Goal: Task Accomplishment & Management: Complete application form

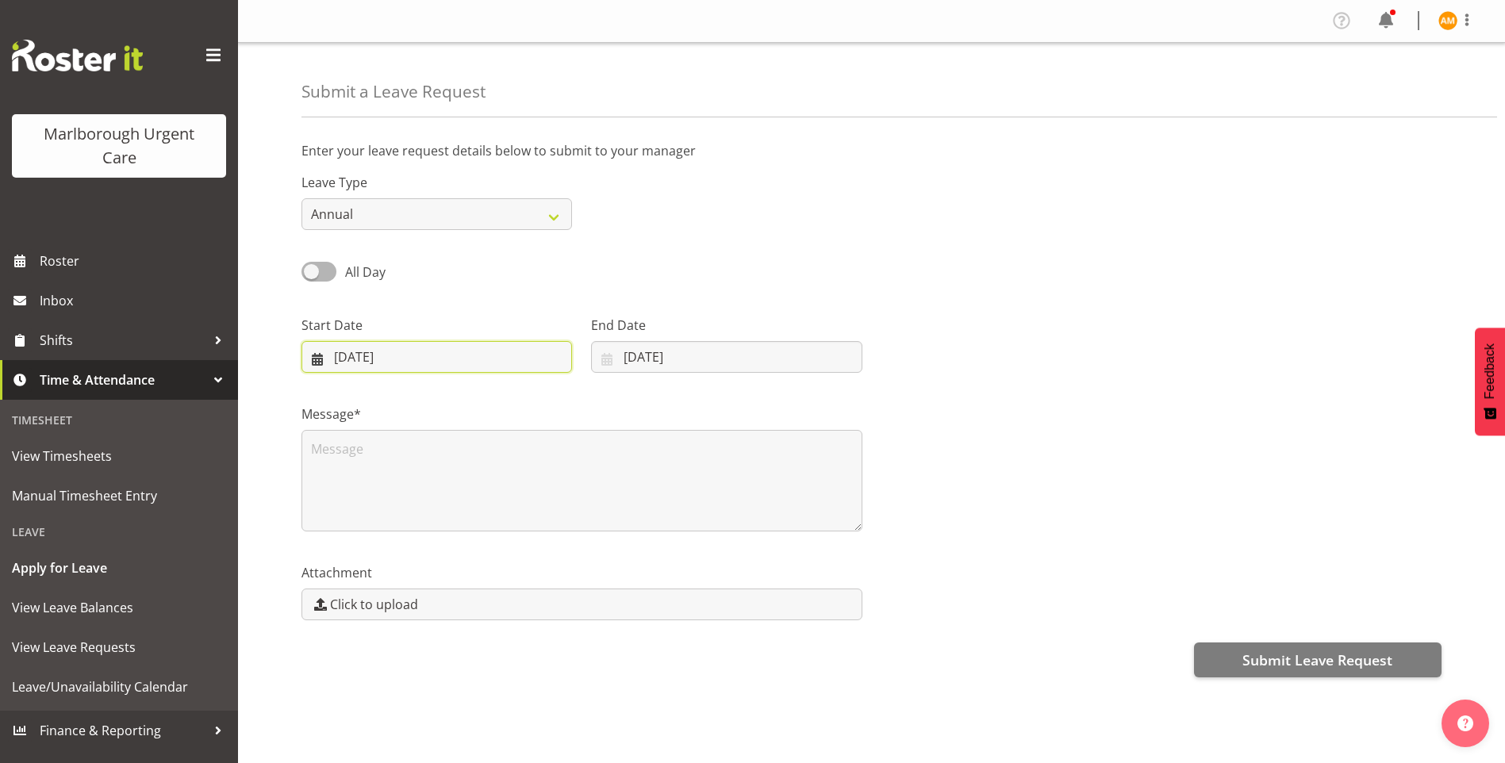
click at [468, 362] on input "21/10/2025" at bounding box center [437, 357] width 271 height 32
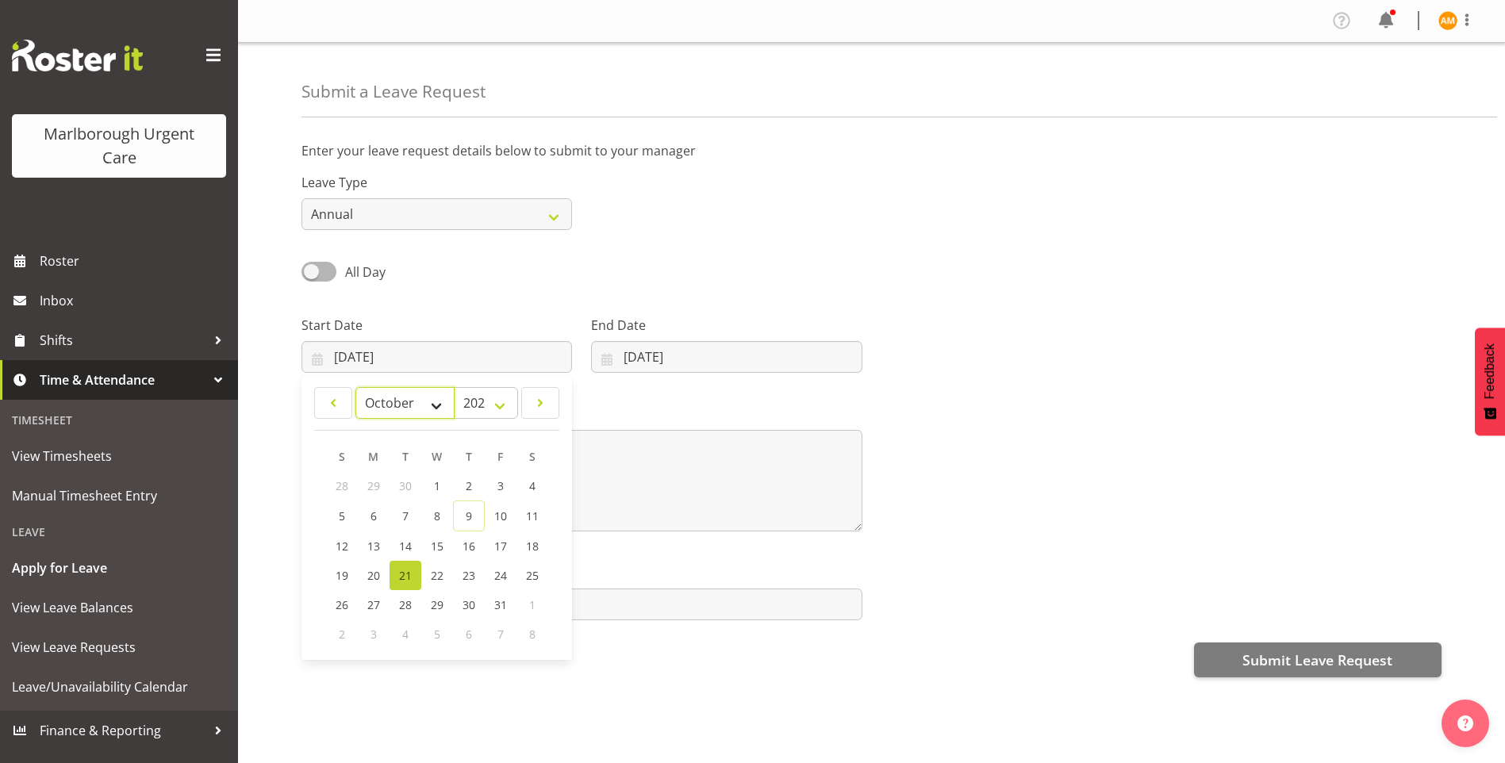
drag, startPoint x: 401, startPoint y: 393, endPoint x: 402, endPoint y: 402, distance: 9.7
click at [401, 393] on select "January February March April May June July August September October November De…" at bounding box center [405, 403] width 99 height 32
select select "11"
click at [356, 387] on select "January February March April May June July August September October November De…" at bounding box center [405, 403] width 99 height 32
click at [529, 556] on link "20" at bounding box center [533, 544] width 32 height 29
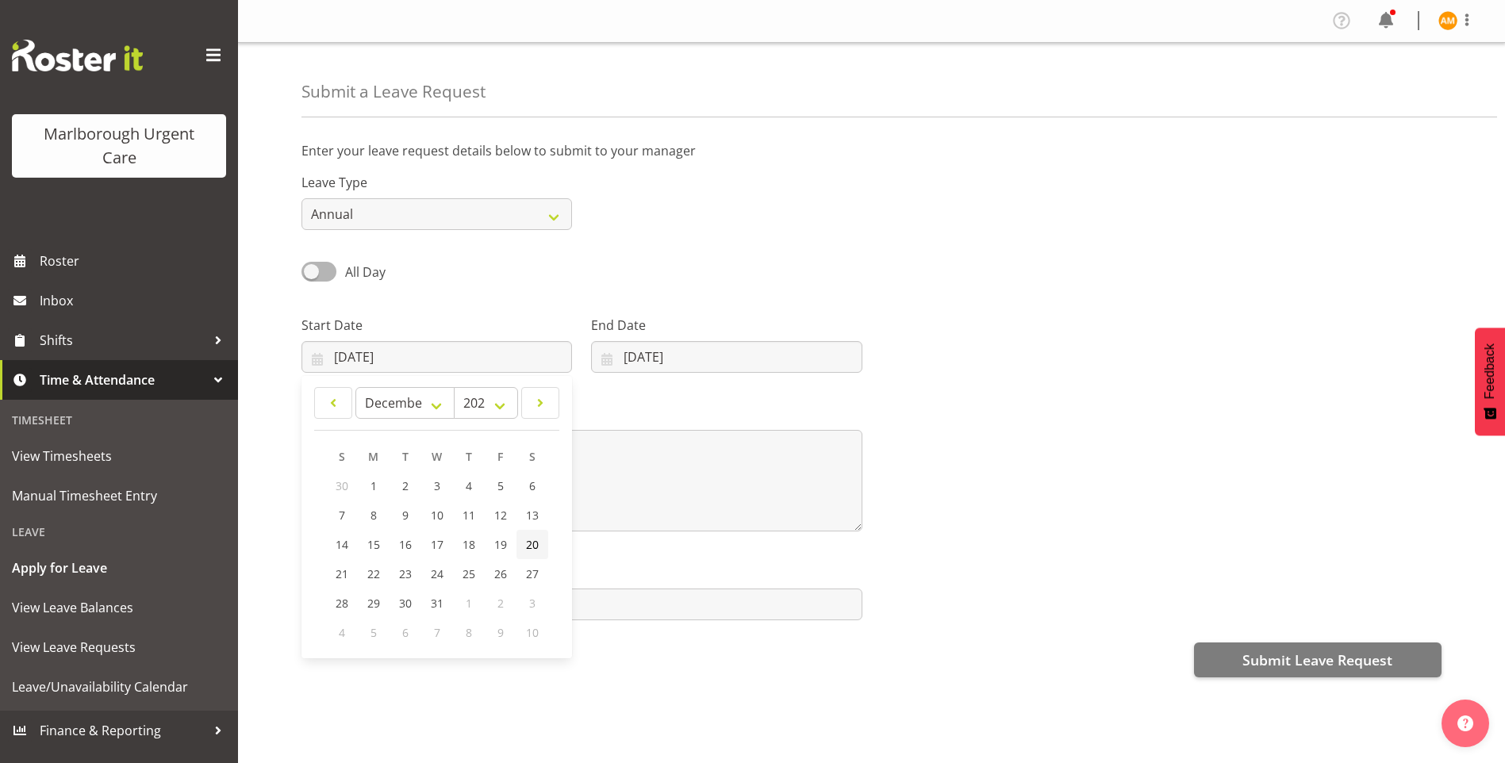
type input "20/12/2025"
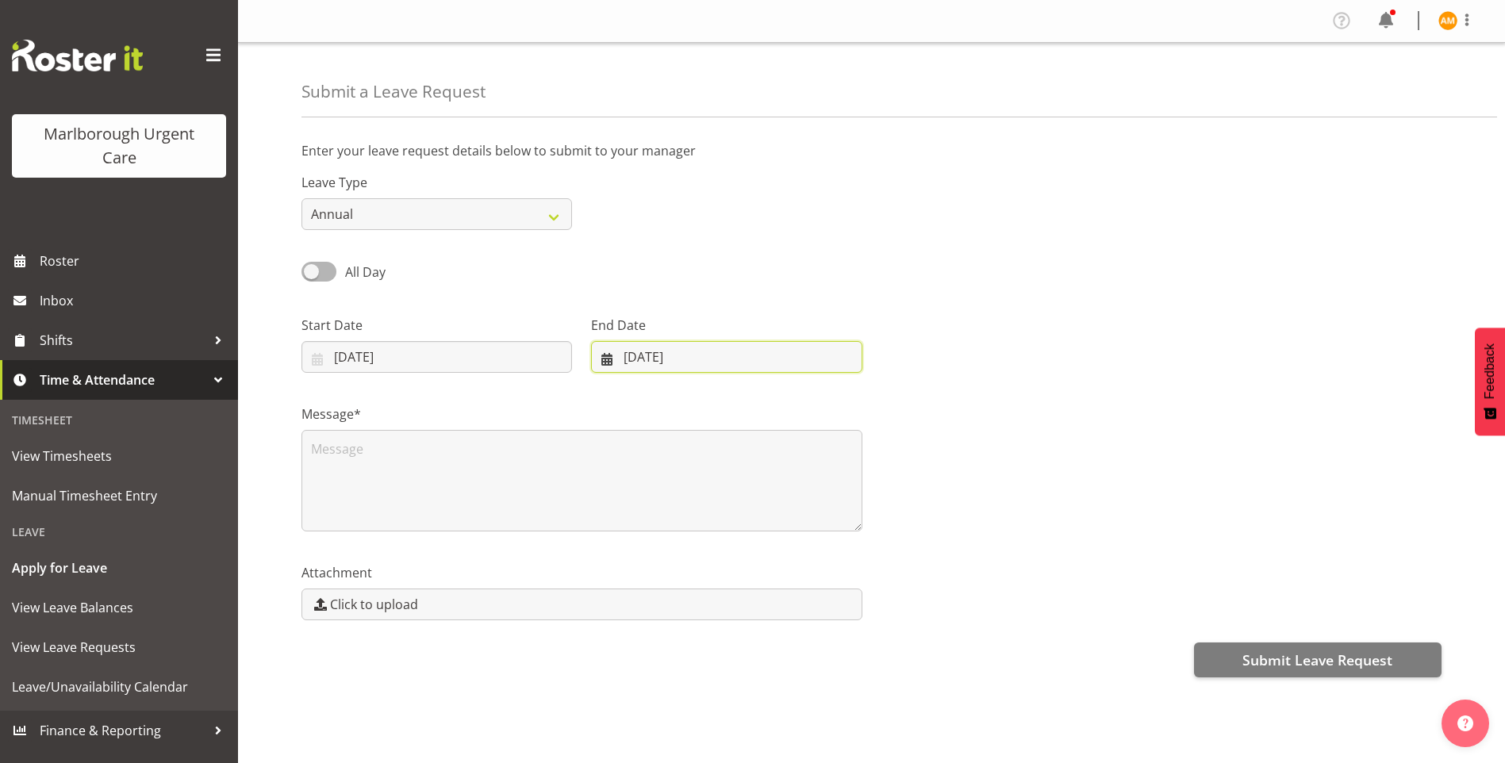
click at [609, 363] on input "31/12/2025" at bounding box center [726, 357] width 271 height 32
click at [688, 409] on select "January February March April May June July August September October November De…" at bounding box center [660, 403] width 109 height 32
select select "11"
click at [606, 387] on select "January February March April May June July August September October November De…" at bounding box center [660, 403] width 109 height 32
click at [781, 595] on div "2" at bounding box center [782, 603] width 32 height 29
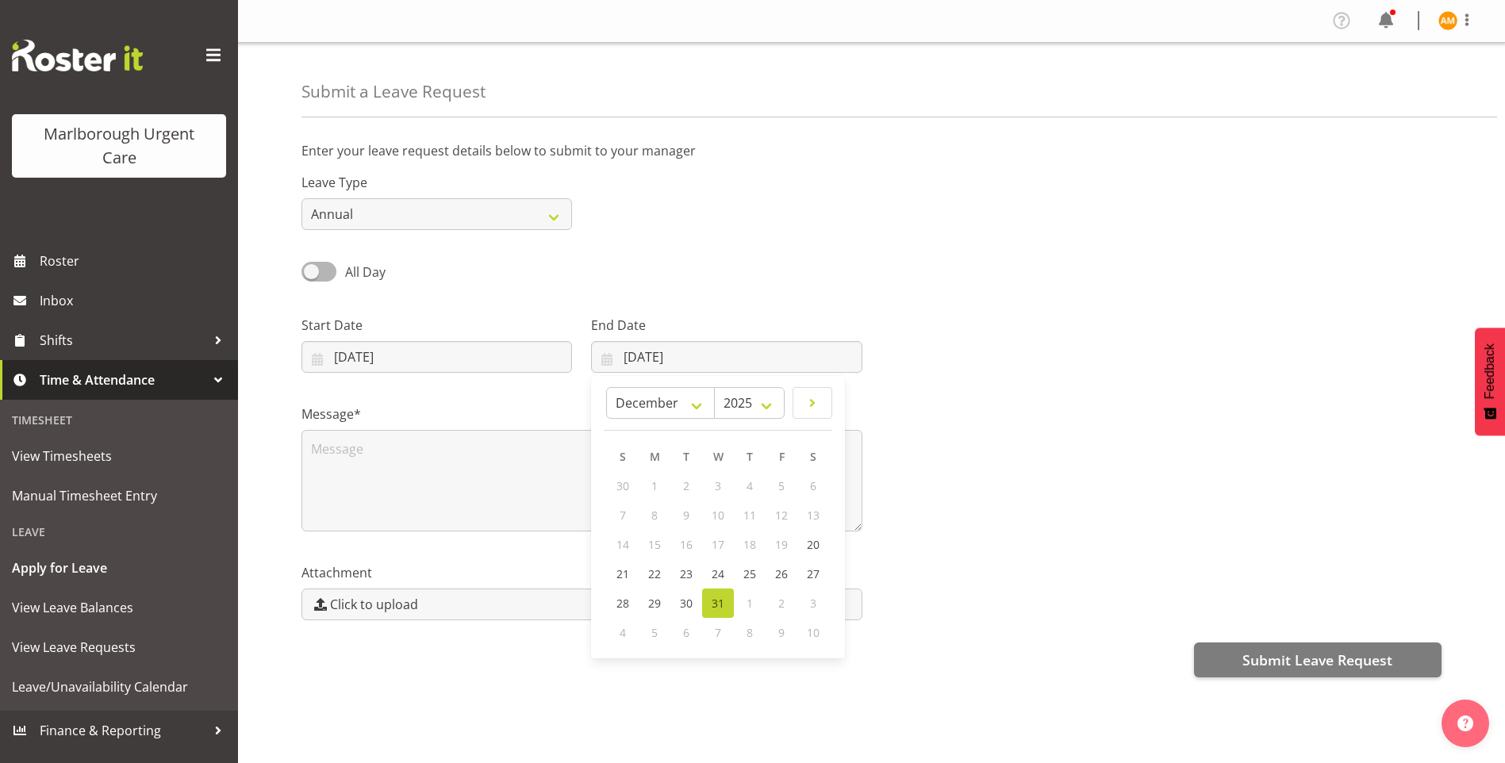
click at [817, 594] on div "3" at bounding box center [814, 603] width 32 height 29
click at [448, 359] on input "20/12/2025" at bounding box center [437, 357] width 271 height 32
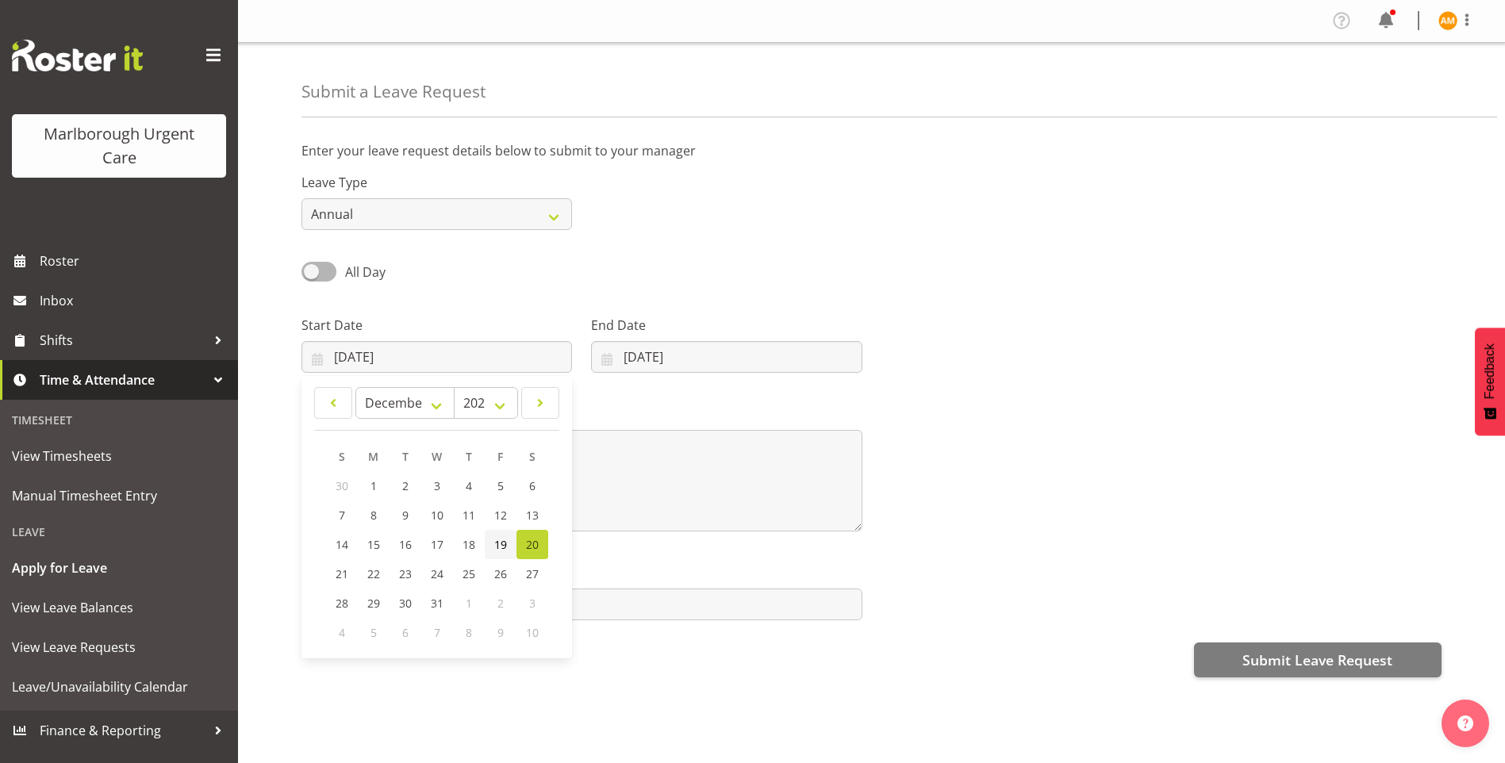
click at [504, 546] on span "19" at bounding box center [500, 544] width 13 height 15
type input "19/12/2025"
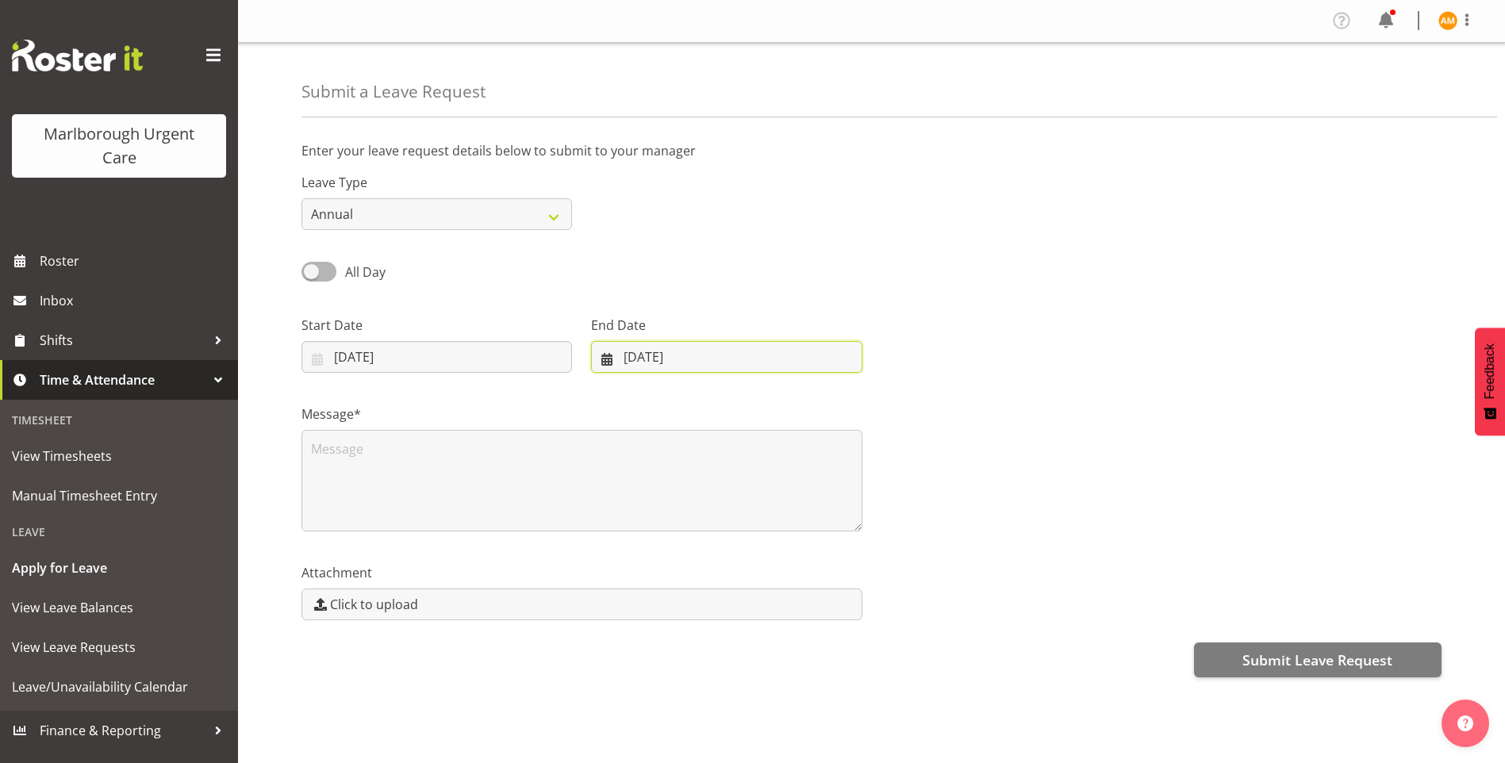
click at [688, 363] on input "31/12/2025" at bounding box center [726, 357] width 271 height 32
click at [652, 604] on span "29" at bounding box center [654, 603] width 13 height 15
type input "29/12/2025"
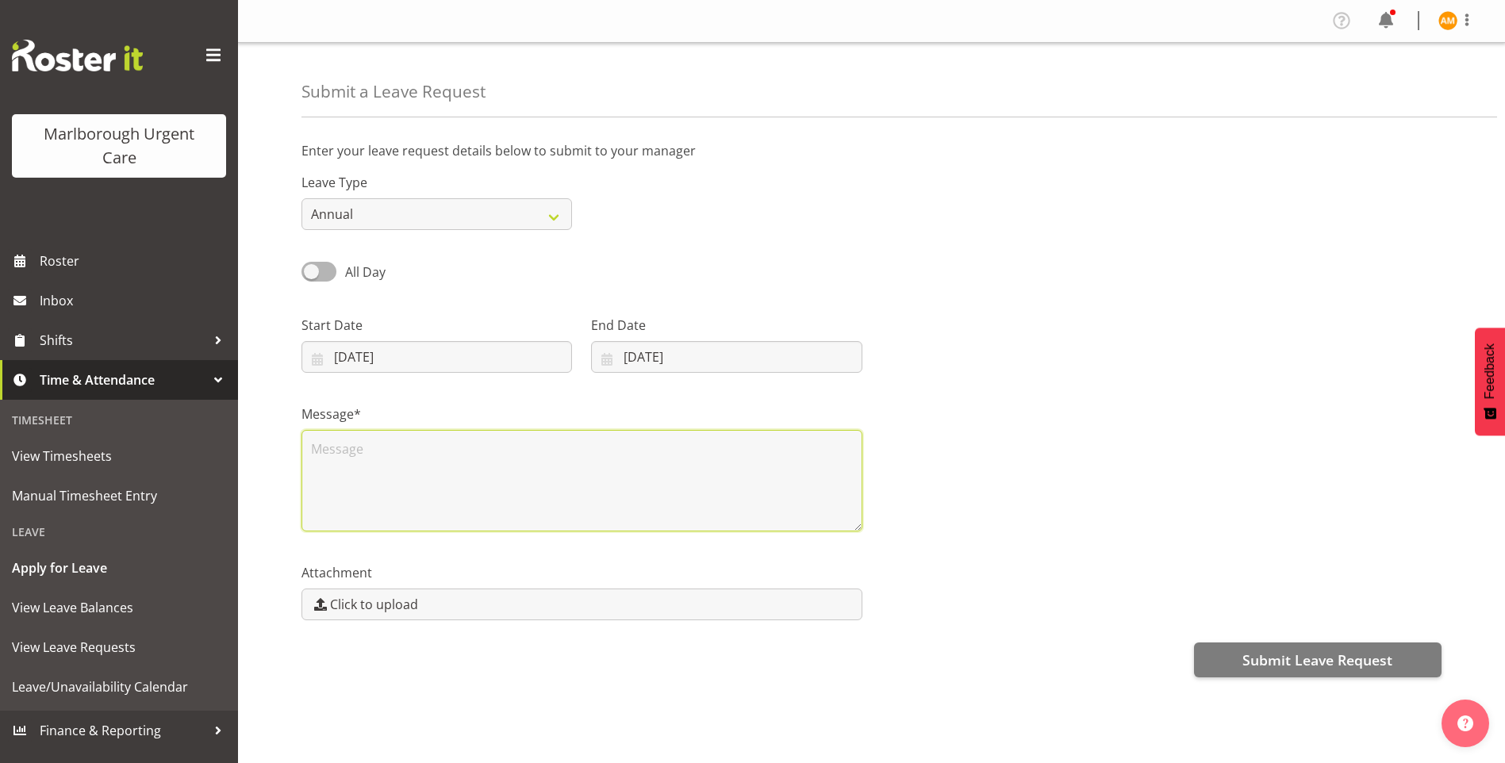
click at [569, 486] on textarea at bounding box center [582, 481] width 561 height 102
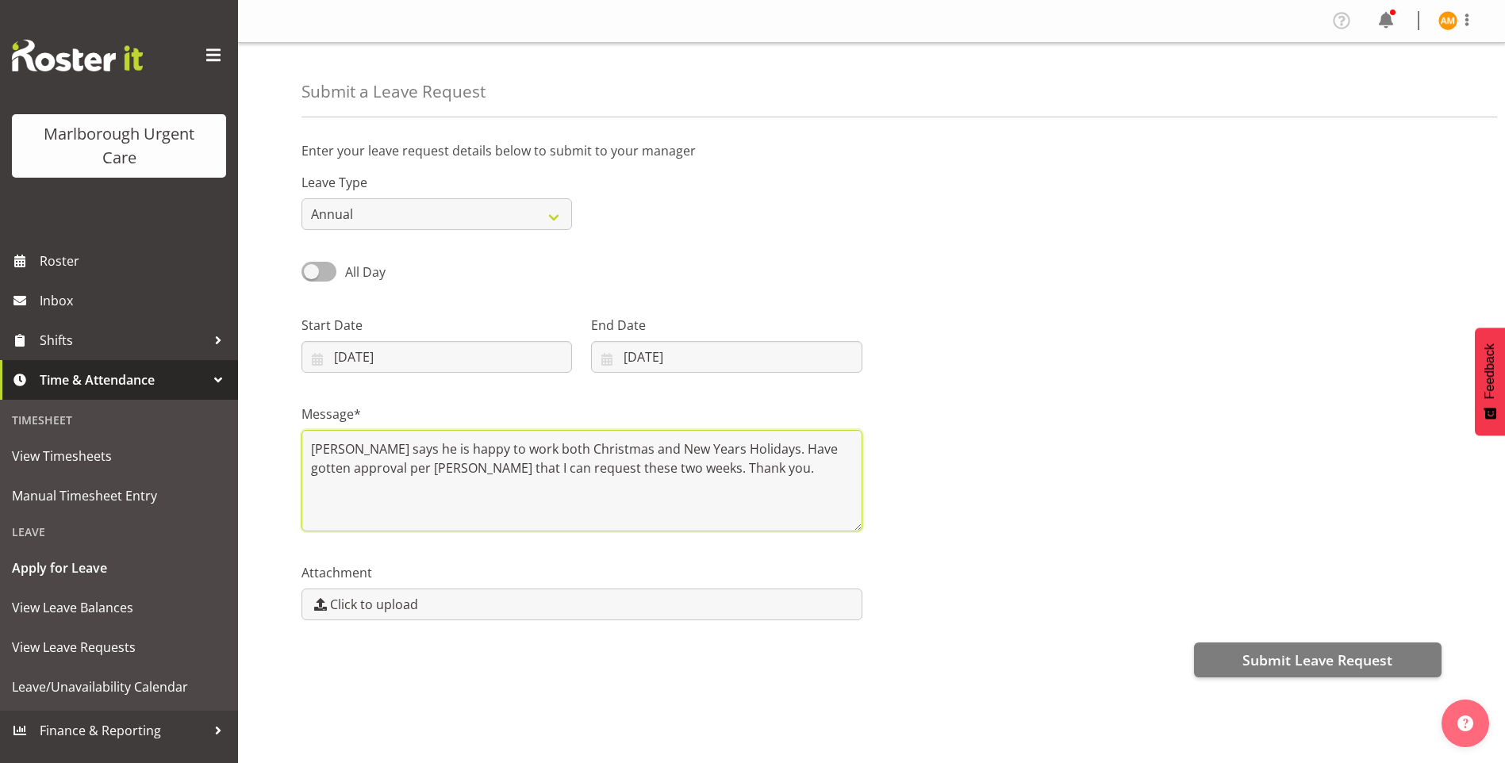
drag, startPoint x: 709, startPoint y: 480, endPoint x: 263, endPoint y: 450, distance: 447.0
click at [263, 450] on div "Submit a Leave Request Enter your leave request details below to submit to your…" at bounding box center [871, 403] width 1267 height 721
click at [692, 526] on textarea "LJ says he is happy to work both Christmas and New Years Holidays. Have gotten …" at bounding box center [582, 481] width 561 height 102
type textarea "LJ says he is happy to work both Christmas and New Years Holidays. Have gotten …"
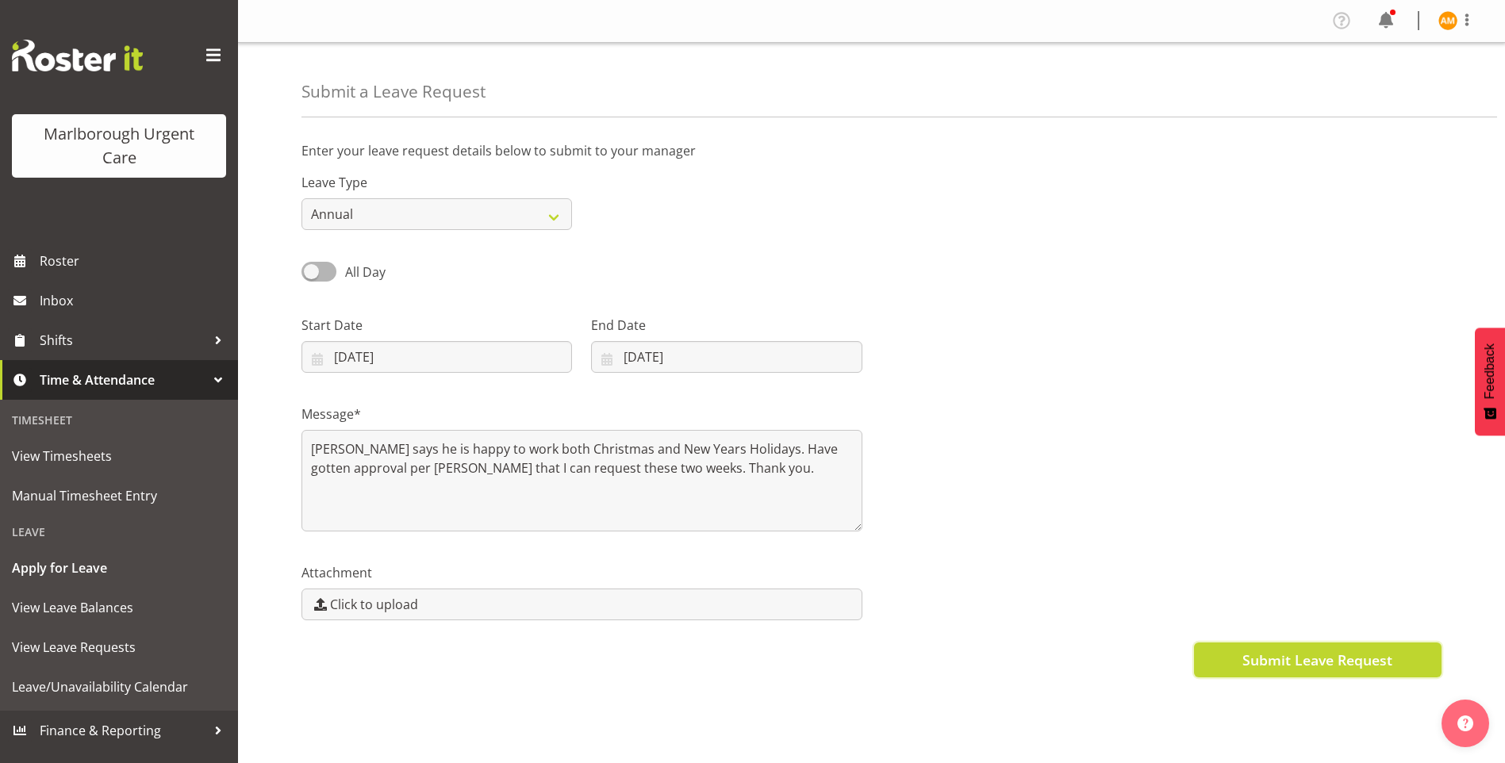
click at [1313, 667] on span "Submit Leave Request" at bounding box center [1318, 660] width 150 height 21
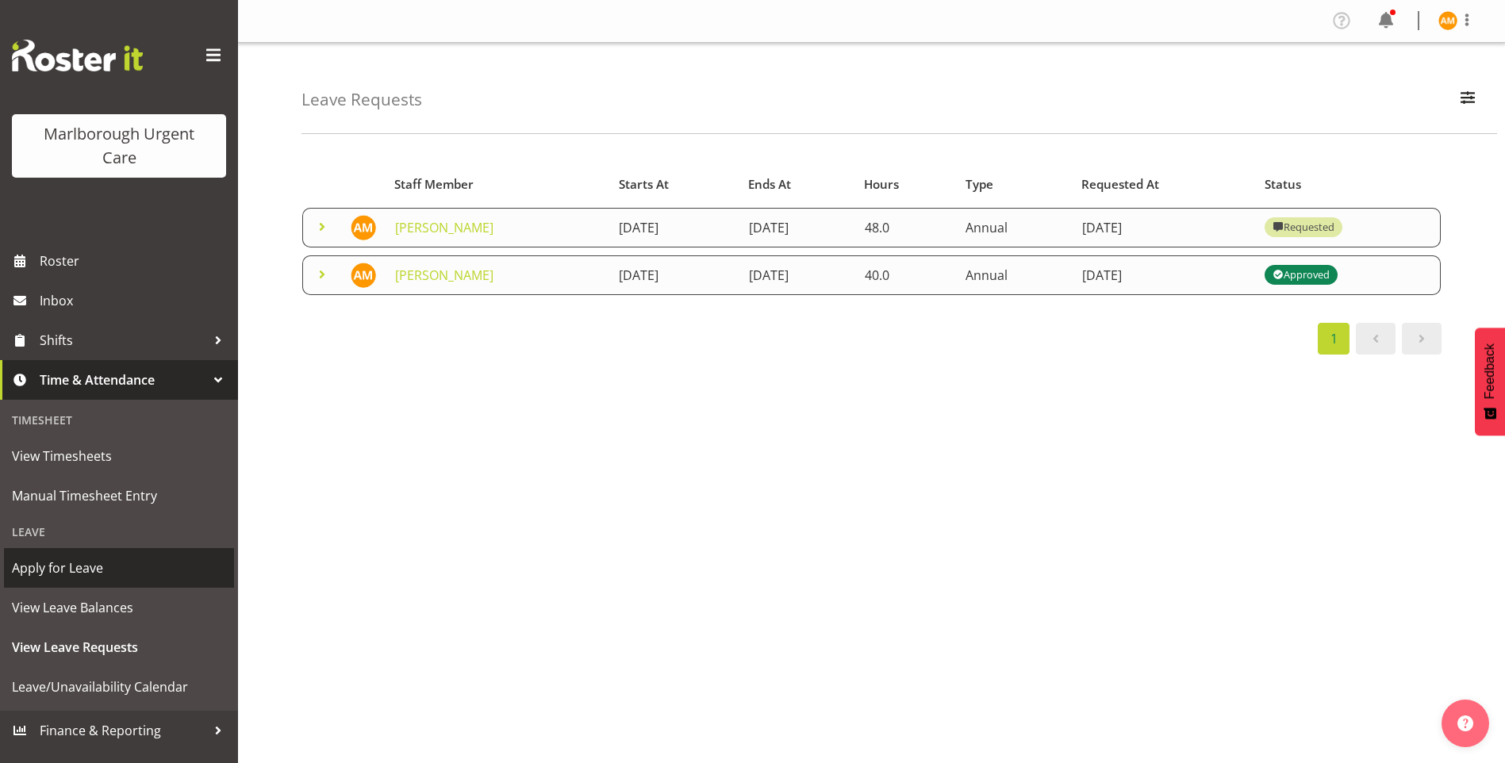
click at [94, 567] on span "Apply for Leave" at bounding box center [119, 568] width 214 height 24
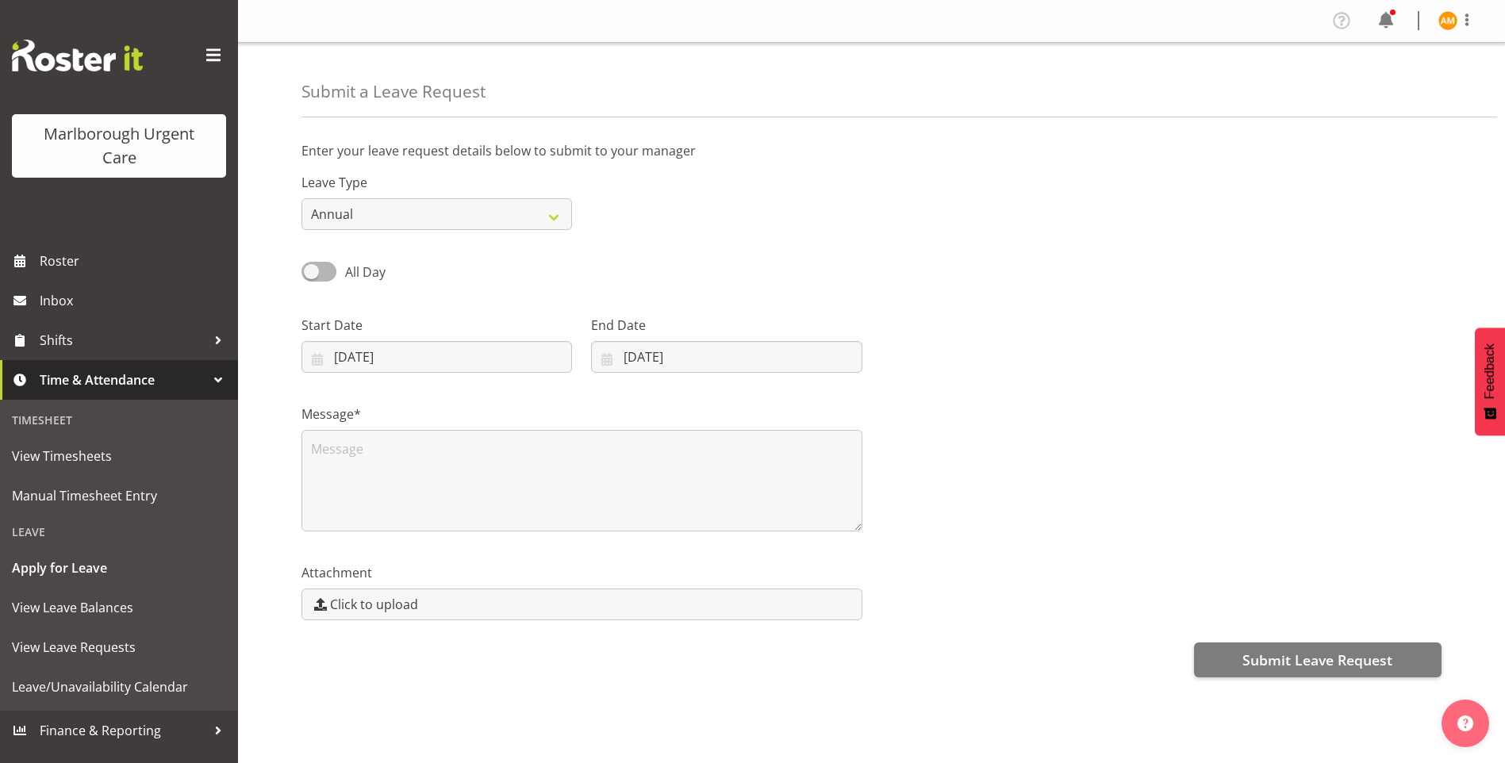
select select "9"
select select "2025"
click at [420, 363] on input "09/10/2025" at bounding box center [437, 357] width 271 height 32
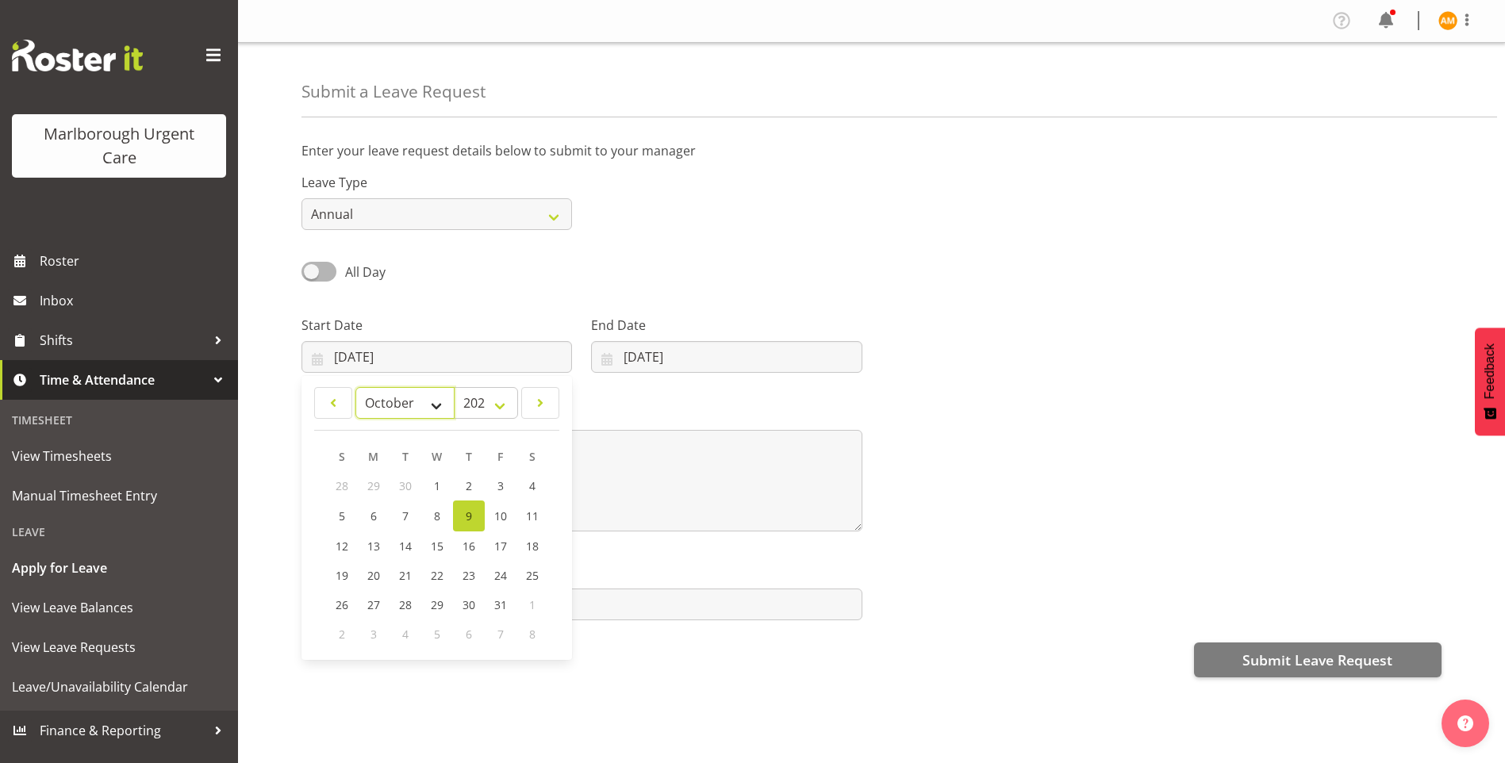
click at [423, 405] on select "January February March April May June July August September October November De…" at bounding box center [405, 403] width 99 height 32
select select "11"
click at [356, 387] on select "January February March April May June July August September October November De…" at bounding box center [405, 403] width 99 height 32
click at [379, 602] on span "29" at bounding box center [373, 603] width 13 height 15
type input "29/12/2025"
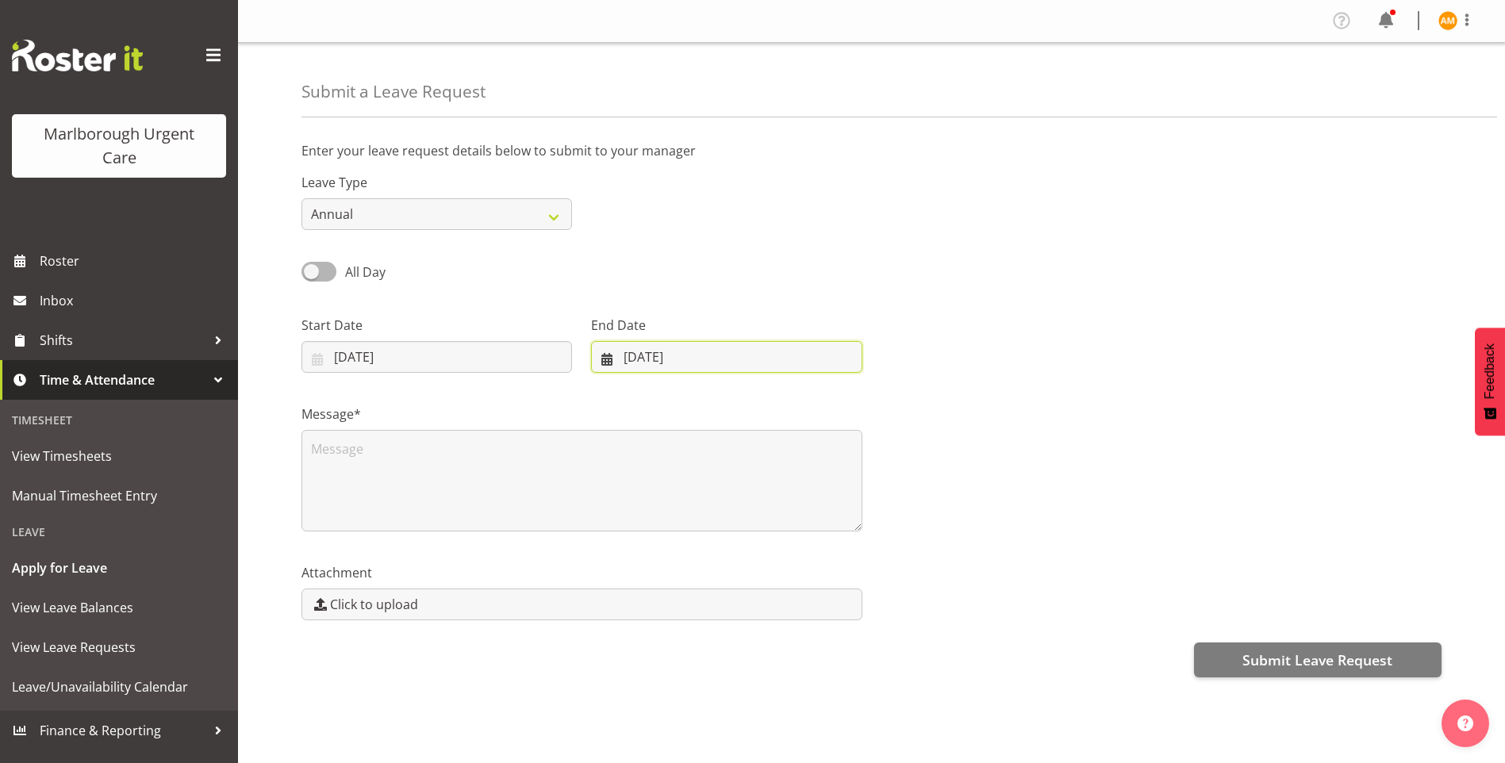
click at [675, 357] on input "09/10/2025" at bounding box center [726, 357] width 271 height 32
click at [688, 401] on select "January February March April May June July August September October November De…" at bounding box center [660, 403] width 109 height 32
select select "11"
click at [606, 387] on select "January February March April May June July August September October November De…" at bounding box center [660, 403] width 109 height 32
click at [811, 604] on span "3" at bounding box center [813, 603] width 6 height 15
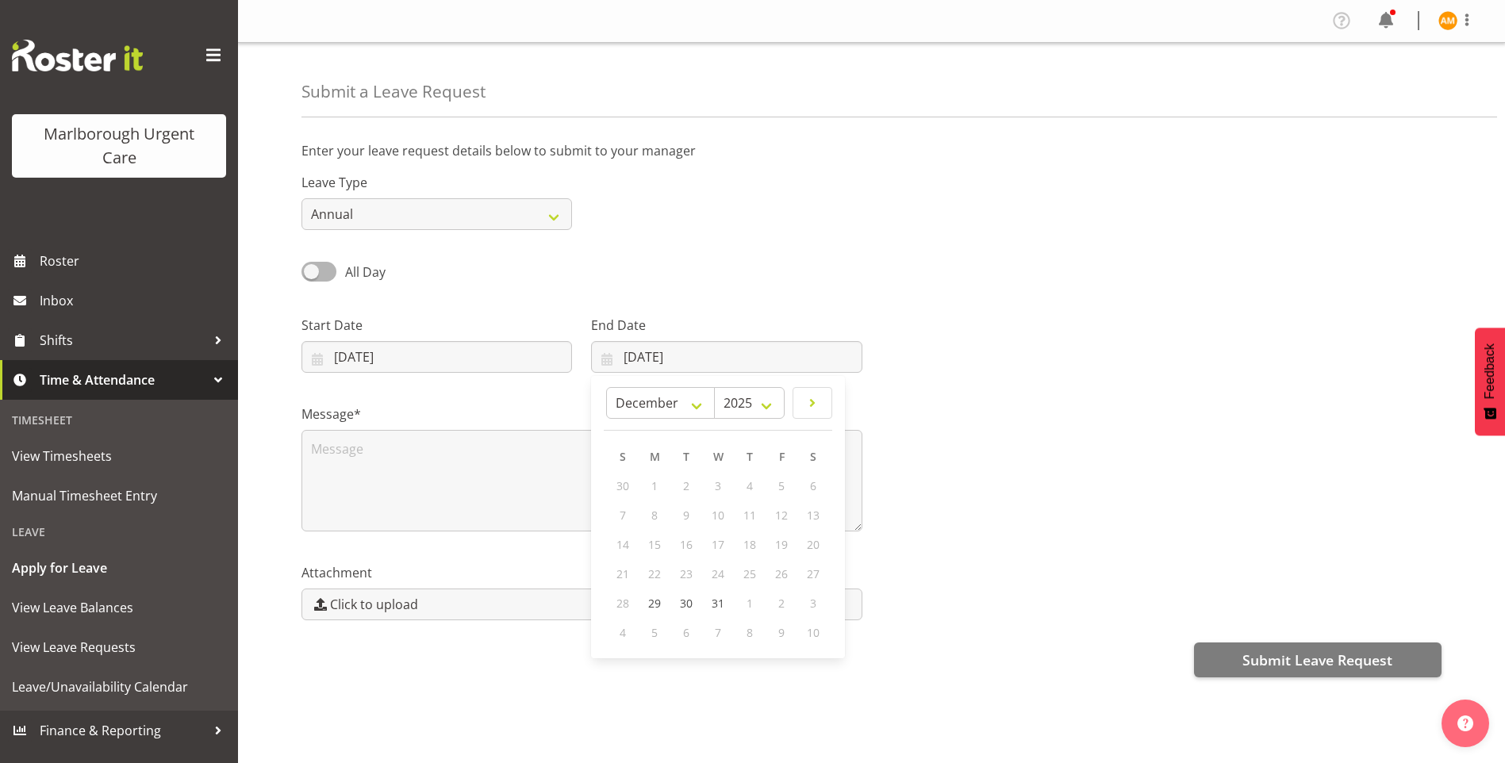
click at [789, 641] on div "9" at bounding box center [782, 632] width 32 height 29
drag, startPoint x: 637, startPoint y: 637, endPoint x: 739, endPoint y: 636, distance: 101.6
click at [640, 635] on div "4 5 6 7 8 9 10" at bounding box center [718, 632] width 222 height 29
click at [813, 638] on span "10" at bounding box center [813, 632] width 13 height 15
click at [818, 629] on span "10" at bounding box center [813, 632] width 13 height 15
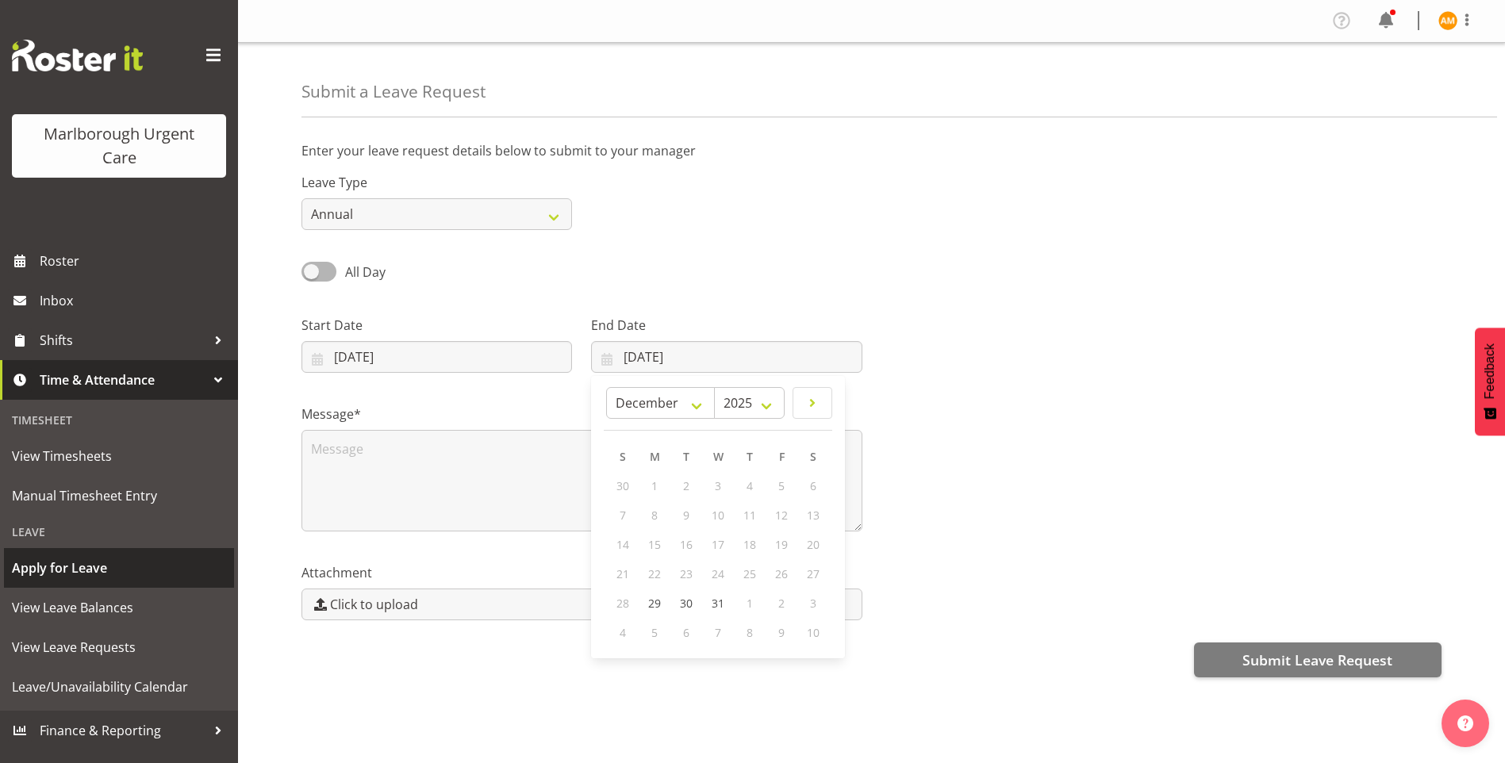
click at [98, 566] on span "Apply for Leave" at bounding box center [119, 568] width 214 height 24
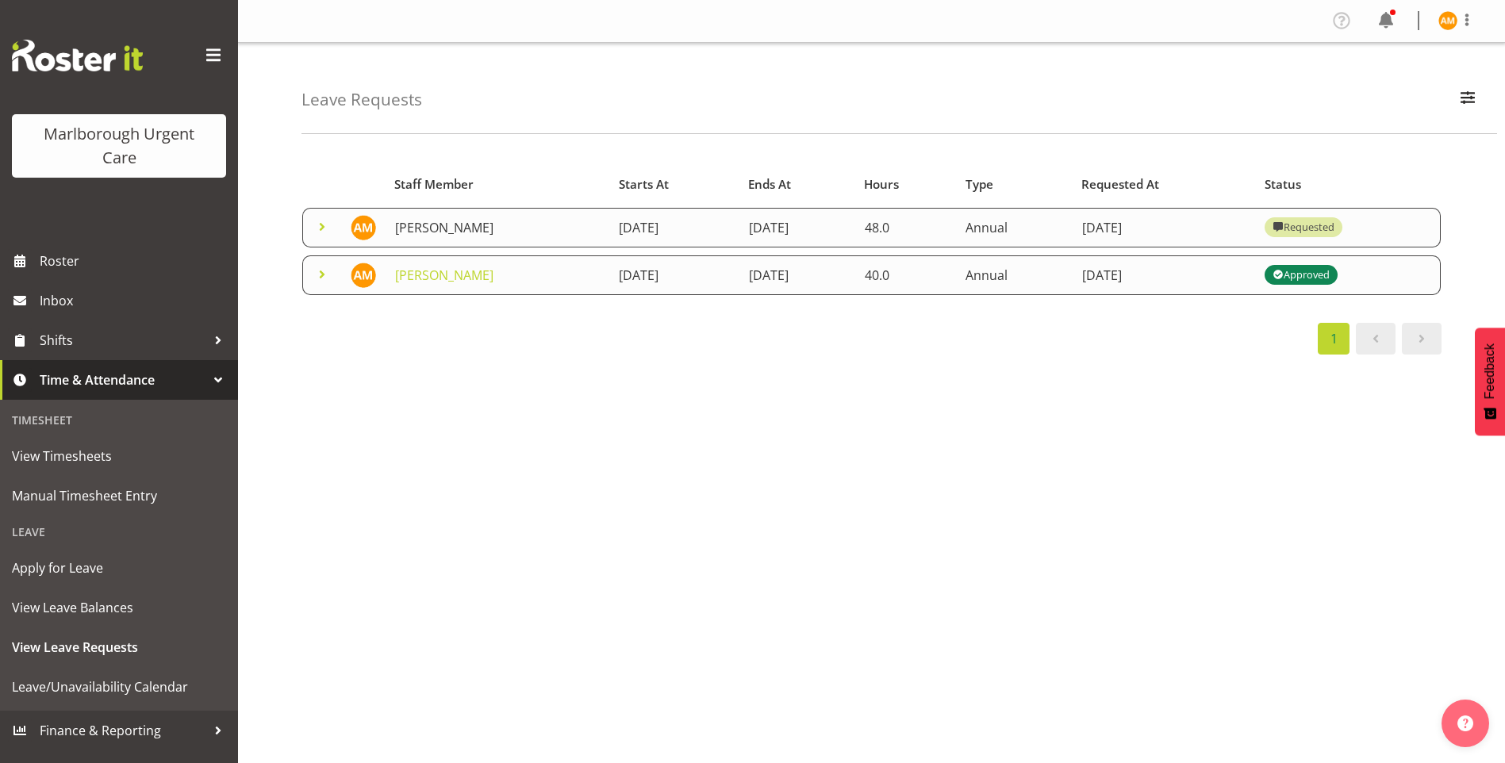
click at [437, 226] on link "[PERSON_NAME]" at bounding box center [444, 227] width 98 height 17
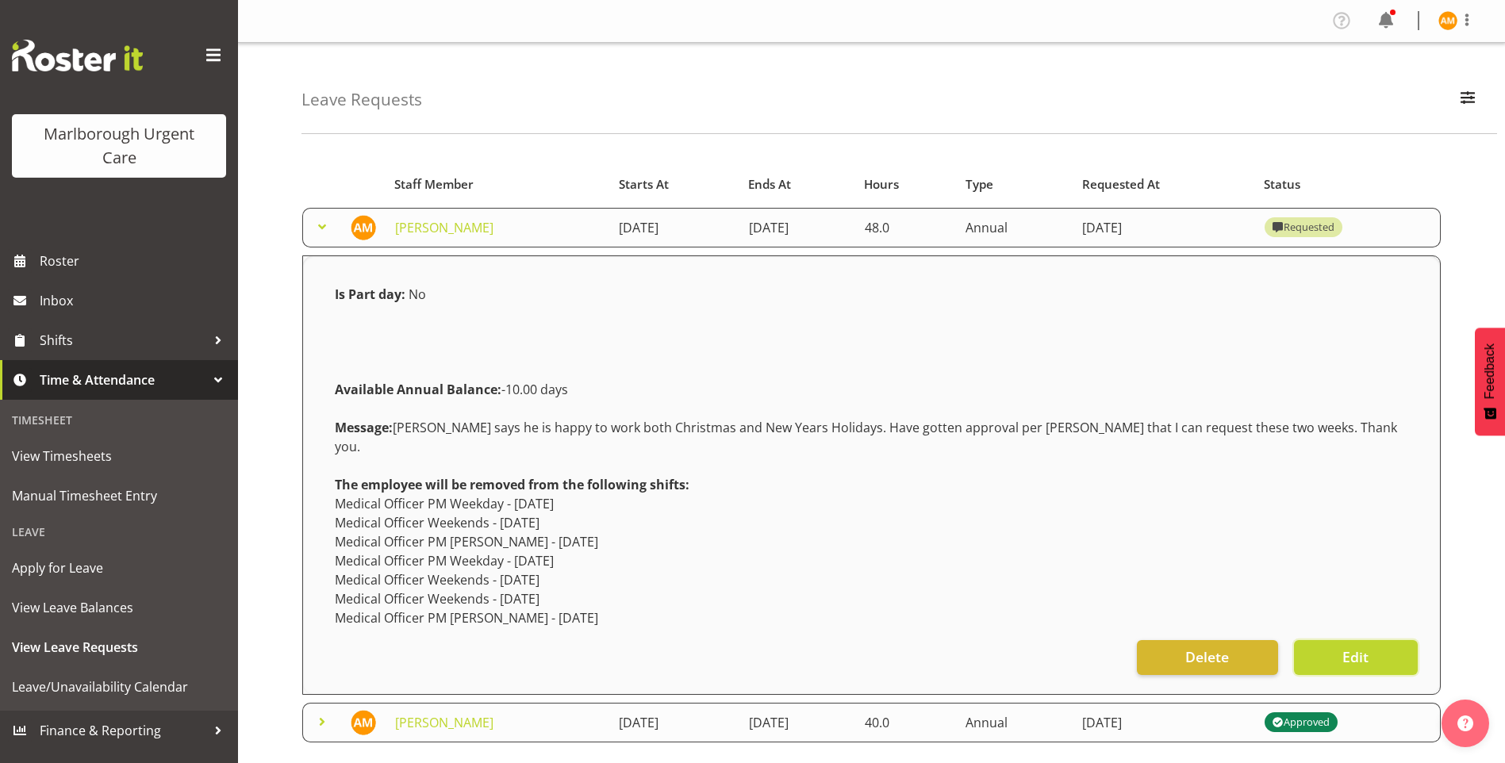
click at [1350, 647] on span "Edit" at bounding box center [1356, 657] width 26 height 21
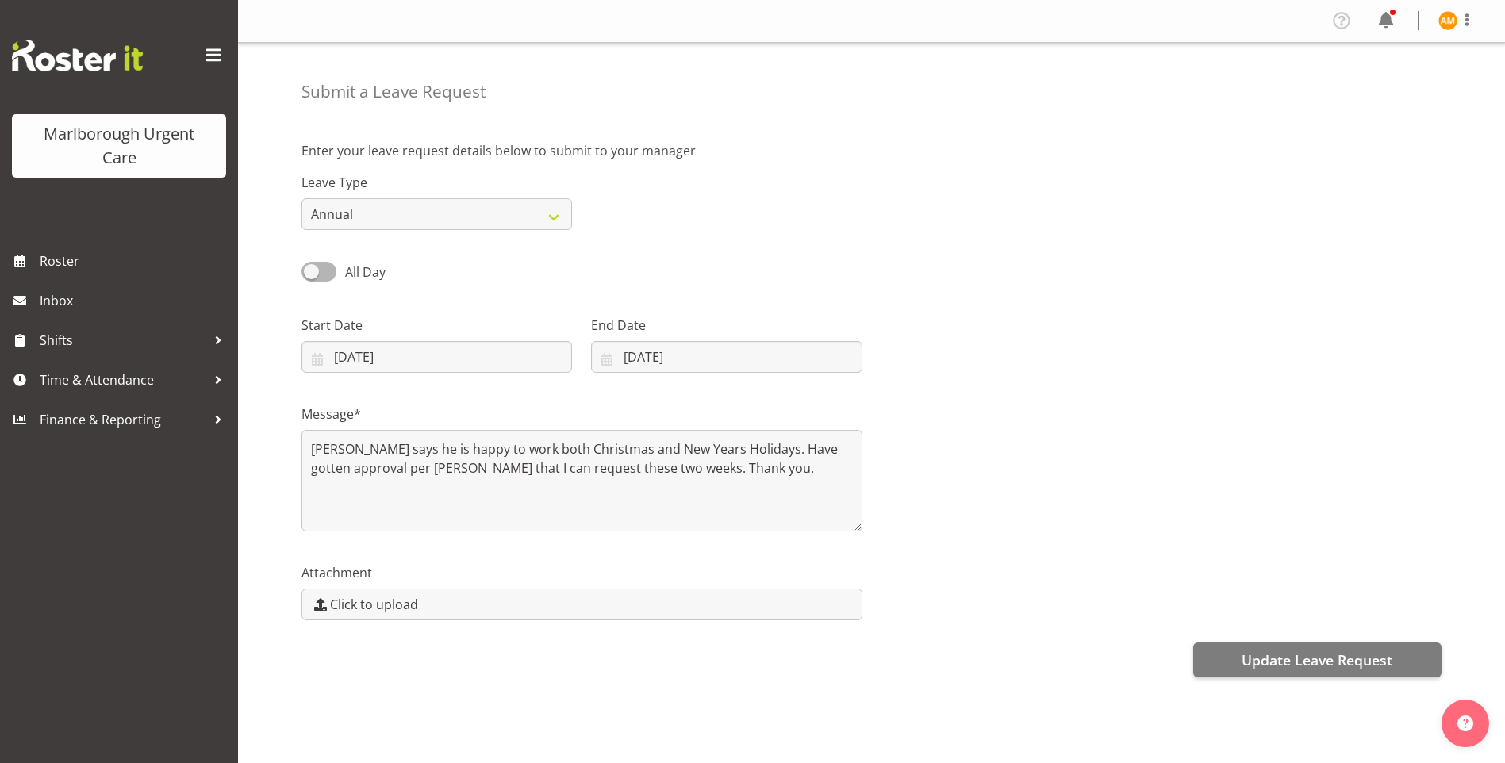
select select "11"
select select "2025"
click at [598, 352] on input "29/12/2025" at bounding box center [726, 357] width 271 height 32
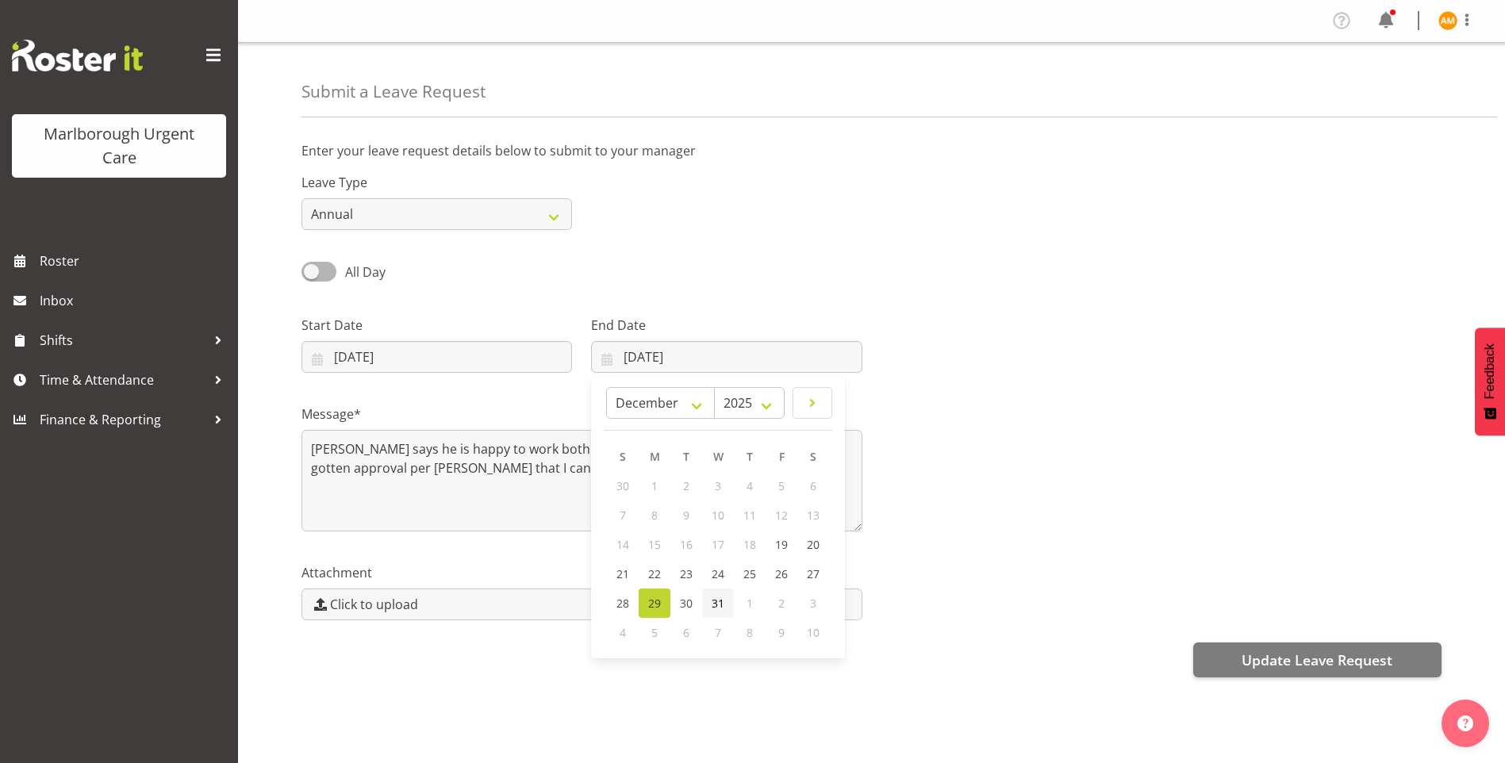
click at [723, 606] on span "31" at bounding box center [718, 603] width 13 height 15
type input "31/12/2025"
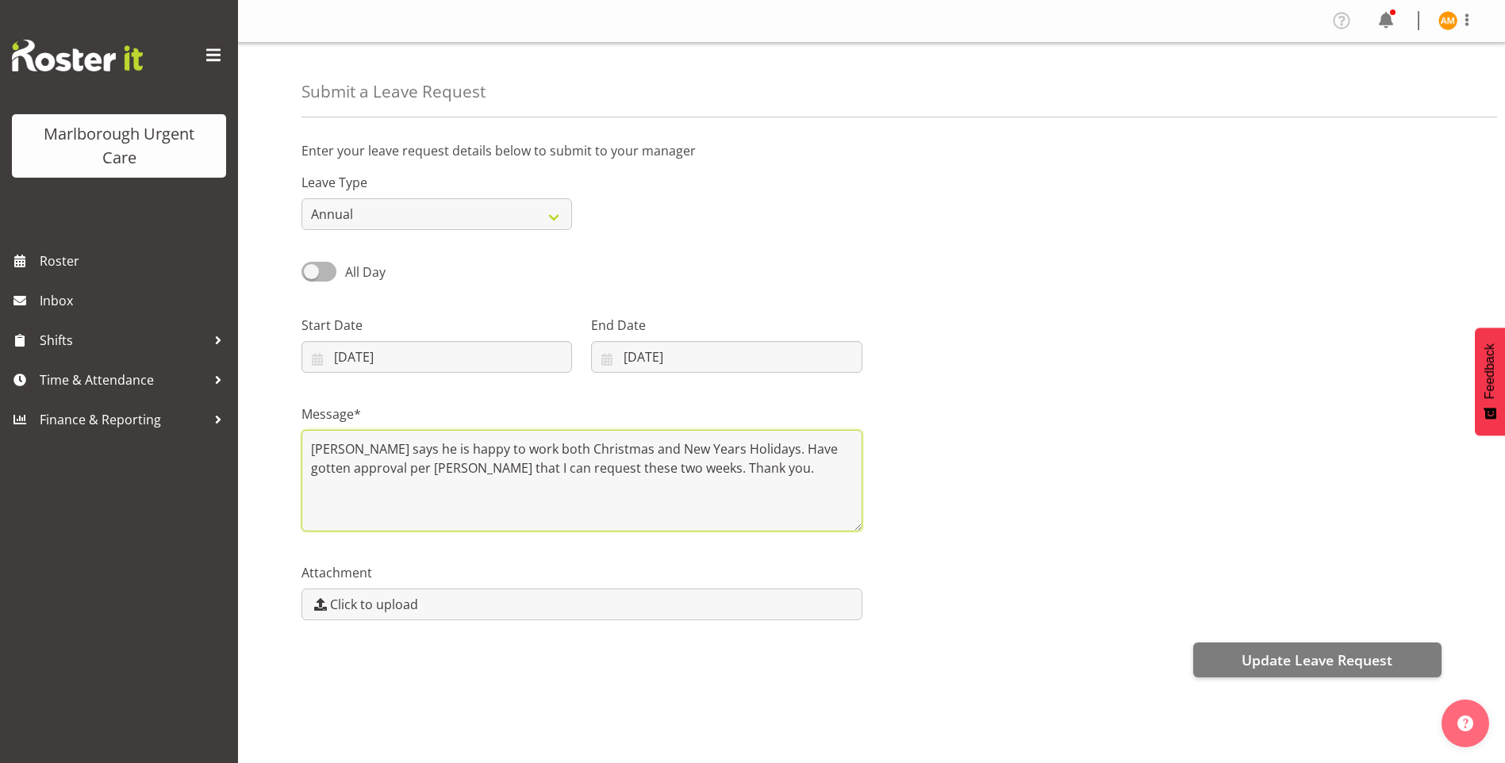
click at [686, 475] on textarea "LJ says he is happy to work both Christmas and New Years Holidays. Have gotten …" at bounding box center [582, 481] width 561 height 102
click at [722, 450] on textarea "LJ says he is happy to work both Christmas and New Years Holidays. Have gotten …" at bounding box center [582, 481] width 561 height 102
click at [717, 445] on textarea "LJ says he is happy to work both Christmas and New Years Holidays. Have gotten …" at bounding box center [582, 481] width 561 height 102
click at [722, 467] on textarea "LJ says he is happy to work both Christmas and New Years Holidays. Have gotten …" at bounding box center [582, 481] width 561 height 102
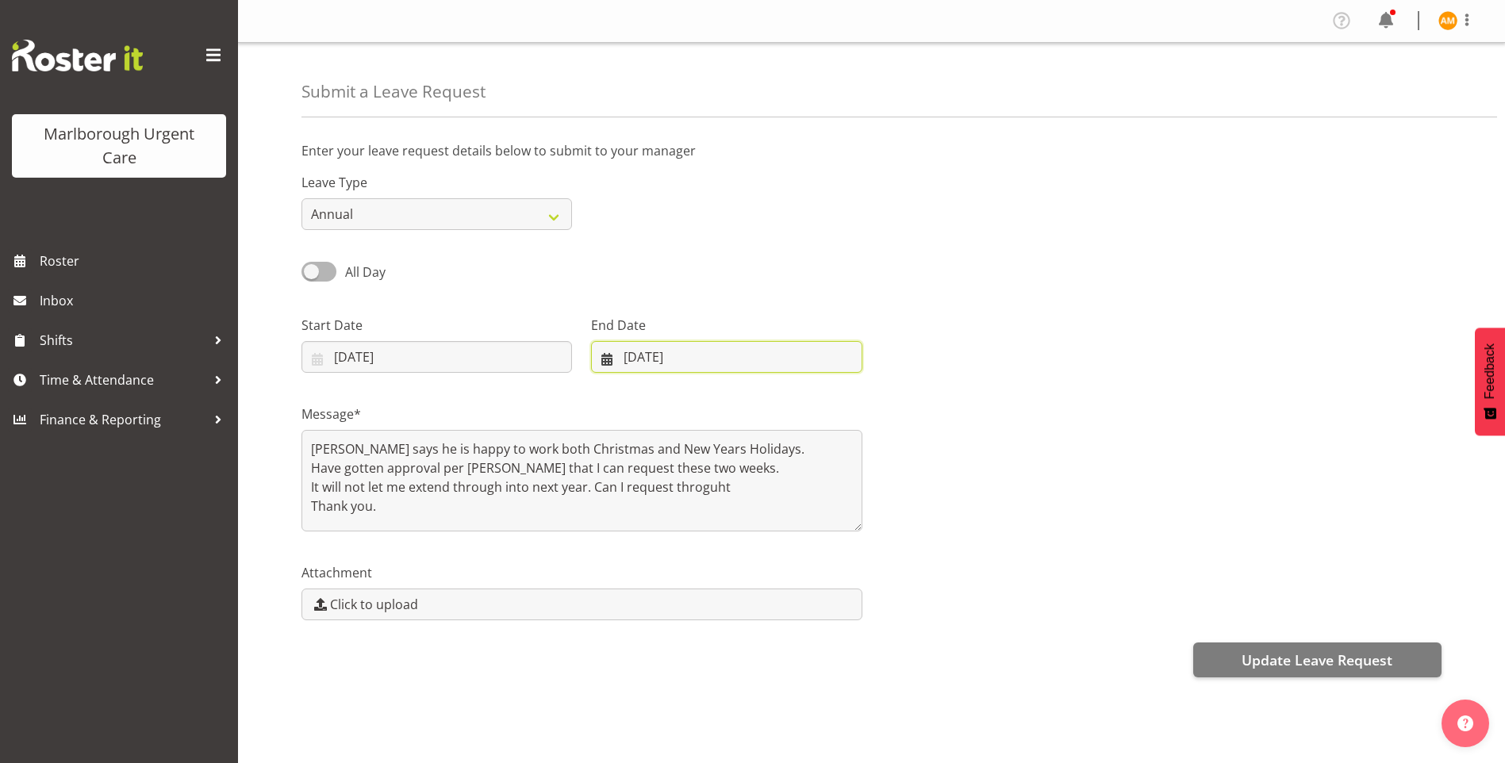
click at [617, 356] on input "31/12/2025" at bounding box center [726, 357] width 271 height 32
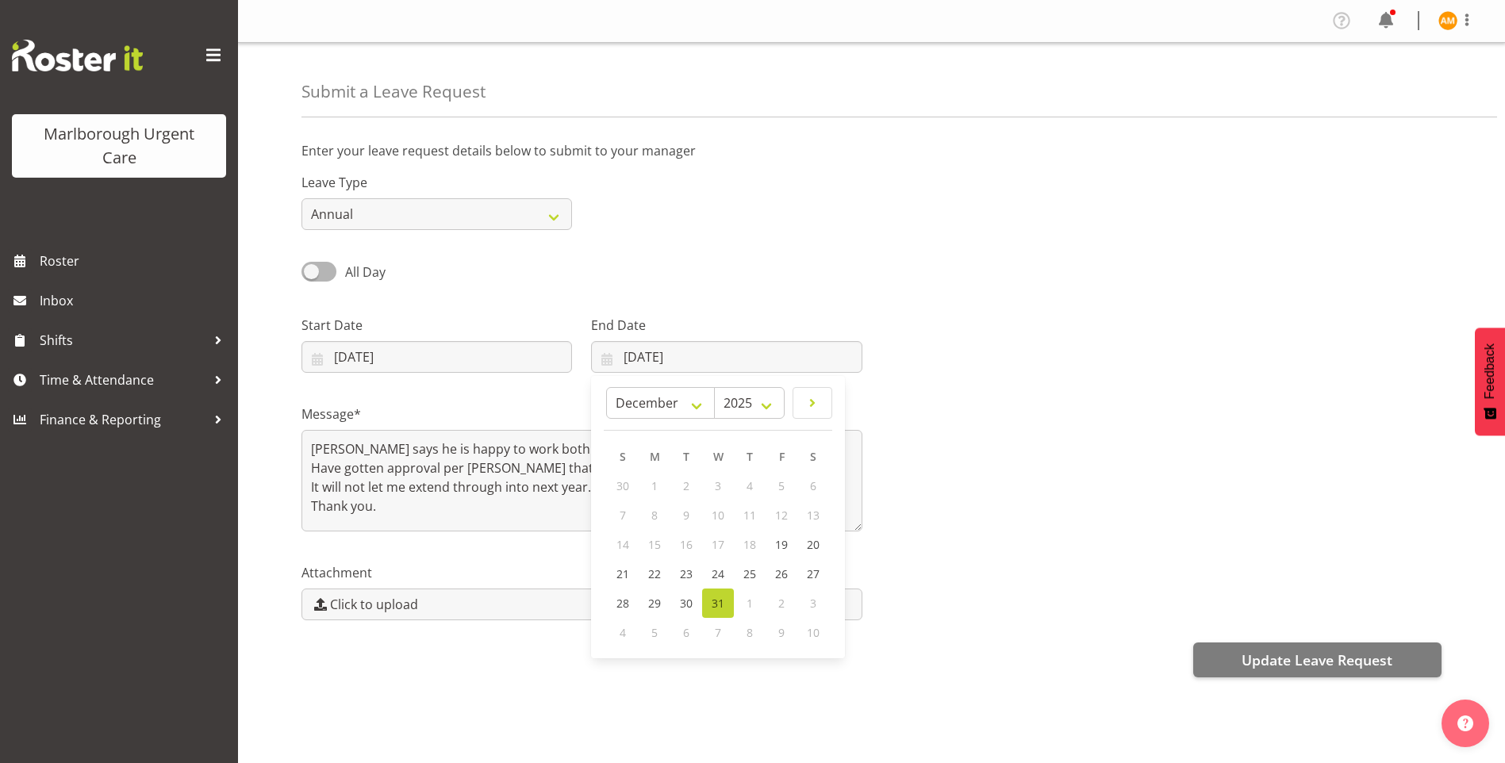
drag, startPoint x: 963, startPoint y: 524, endPoint x: 948, endPoint y: 520, distance: 14.8
click at [963, 524] on div "Message* LJ says he is happy to work both Christmas and New Years Holidays. Hav…" at bounding box center [871, 462] width 1159 height 159
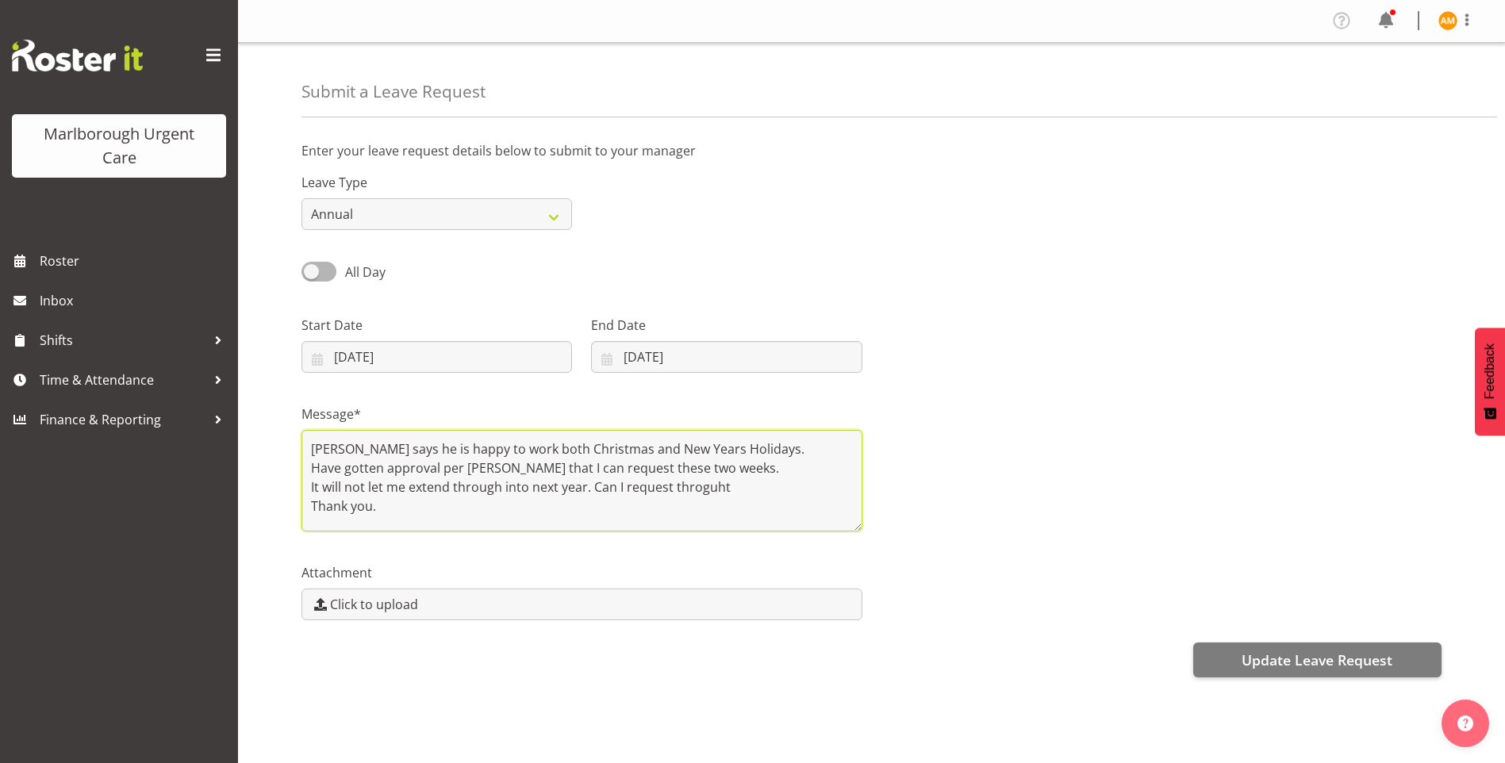
click at [741, 485] on textarea "LJ says he is happy to work both Christmas and New Years Holidays. Have gotten …" at bounding box center [582, 481] width 561 height 102
click at [541, 525] on textarea "LJ says he is happy to work both Christmas and New Years Holidays. Have gotten …" at bounding box center [582, 481] width 561 height 102
type textarea "LJ says he is happy to work both Christmas and New Years Holidays. Have gotten …"
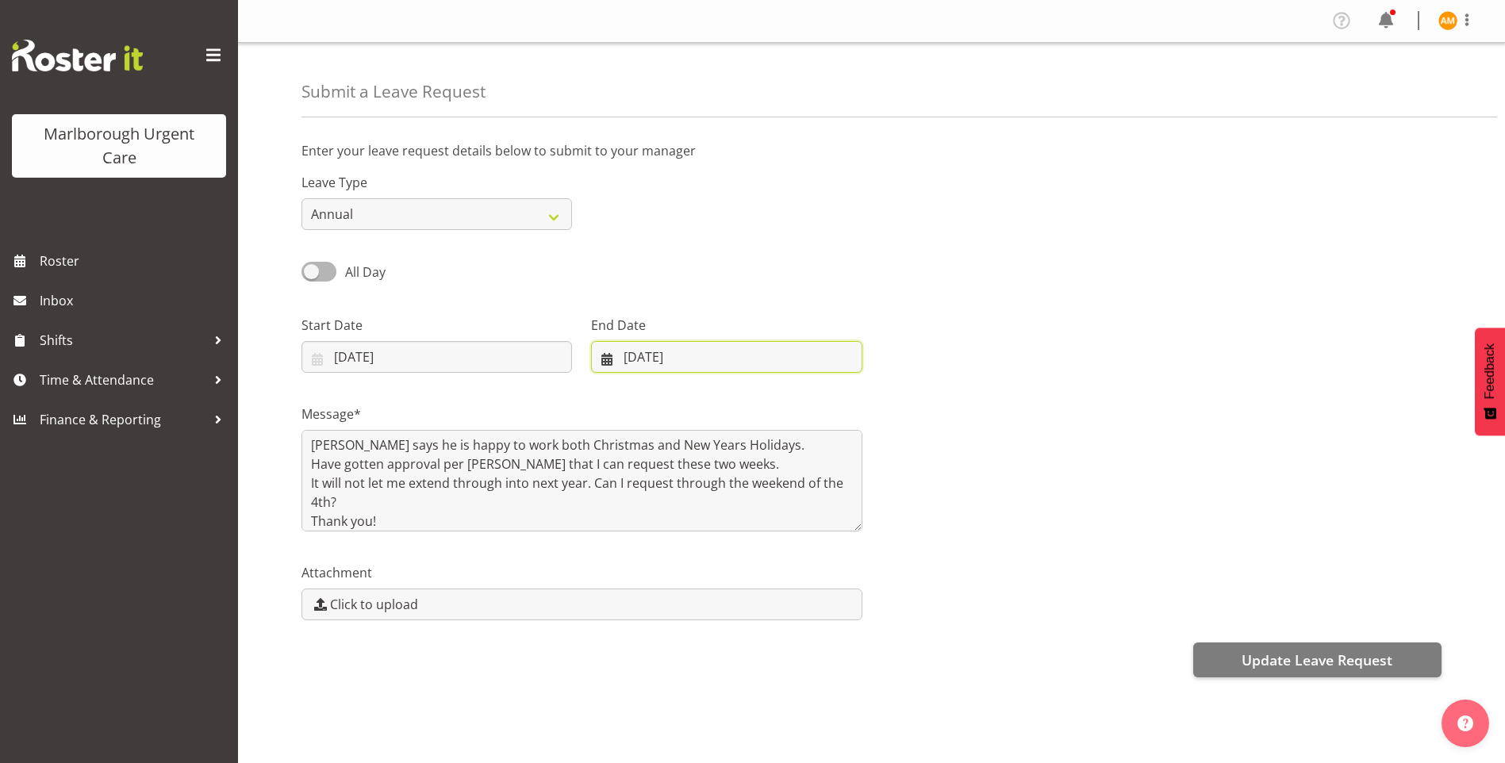
click at [622, 358] on input "31/12/2025" at bounding box center [726, 357] width 271 height 32
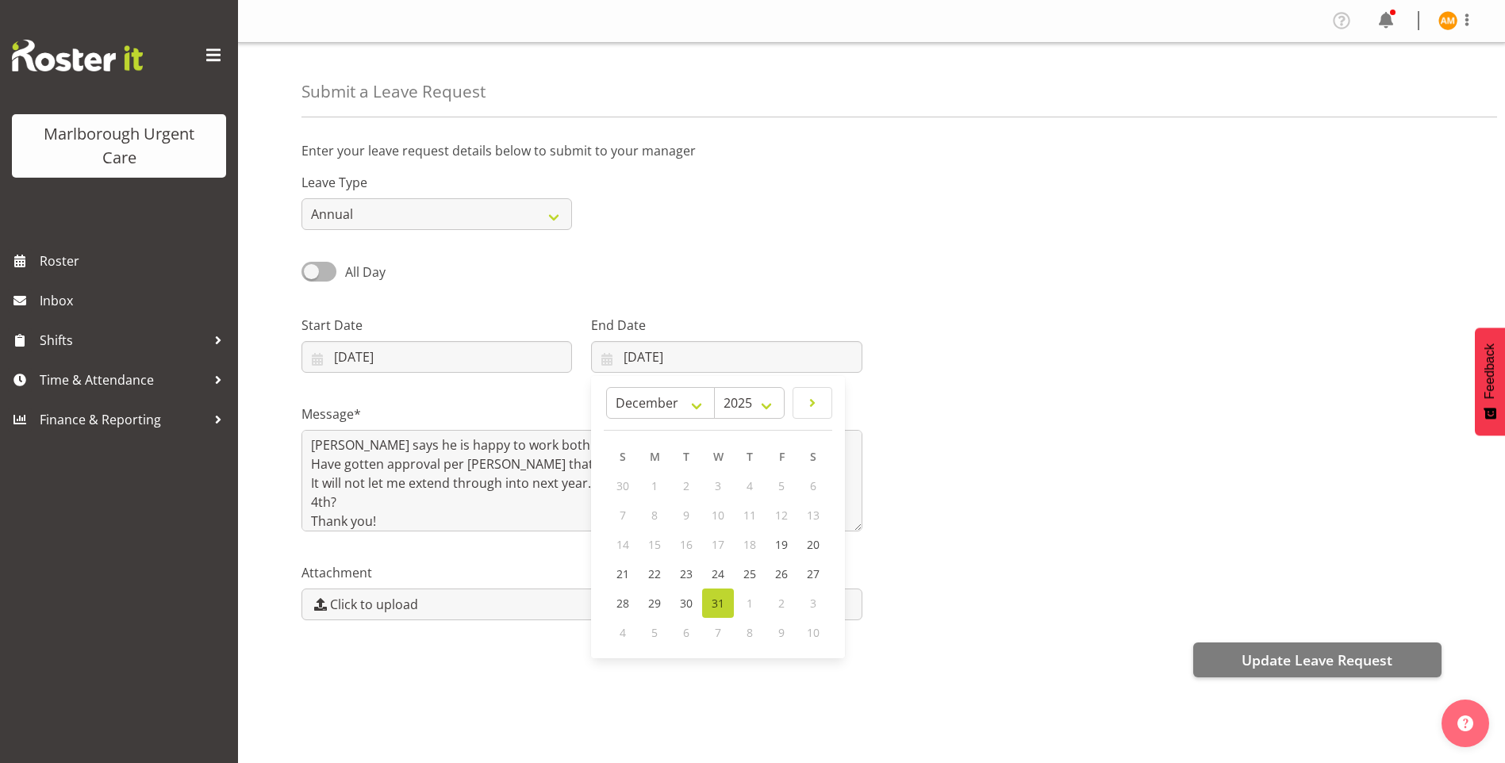
click at [745, 594] on div "1" at bounding box center [750, 603] width 32 height 29
click at [736, 406] on select "2035 2034 2033 2032 2031 2030 2029 2028 2027 2026 2025" at bounding box center [749, 403] width 71 height 32
select select "2026"
click at [743, 387] on select "2035 2034 2033 2032 2031 2030 2029 2028 2027 2026 2025" at bounding box center [749, 403] width 71 height 32
click at [708, 404] on select "January February March April May June July August September October November De…" at bounding box center [694, 403] width 99 height 32
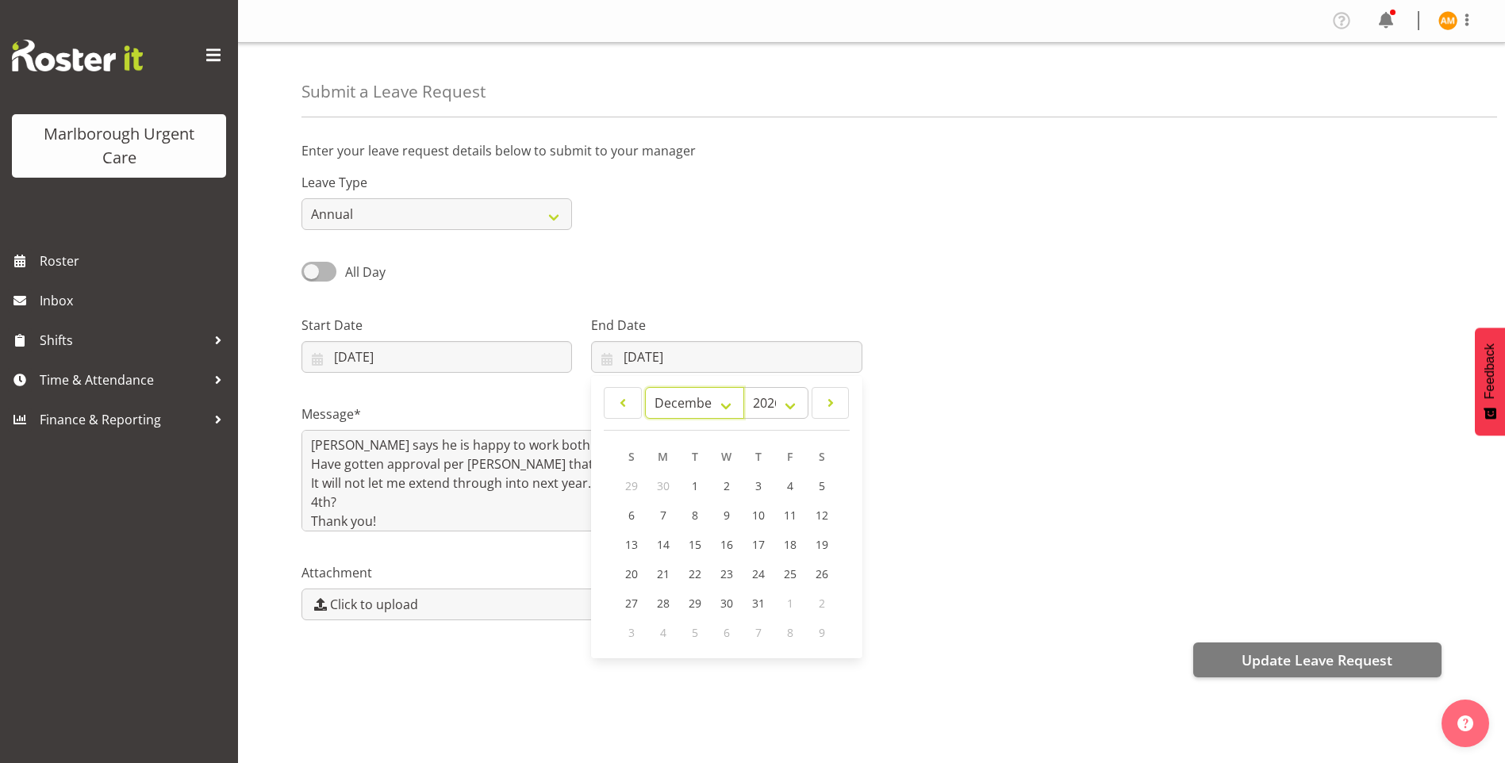
select select "0"
click at [645, 387] on select "January February March April May June July August September October November De…" at bounding box center [694, 403] width 99 height 32
click at [636, 520] on link "4" at bounding box center [632, 515] width 32 height 29
type input "04/01/2026"
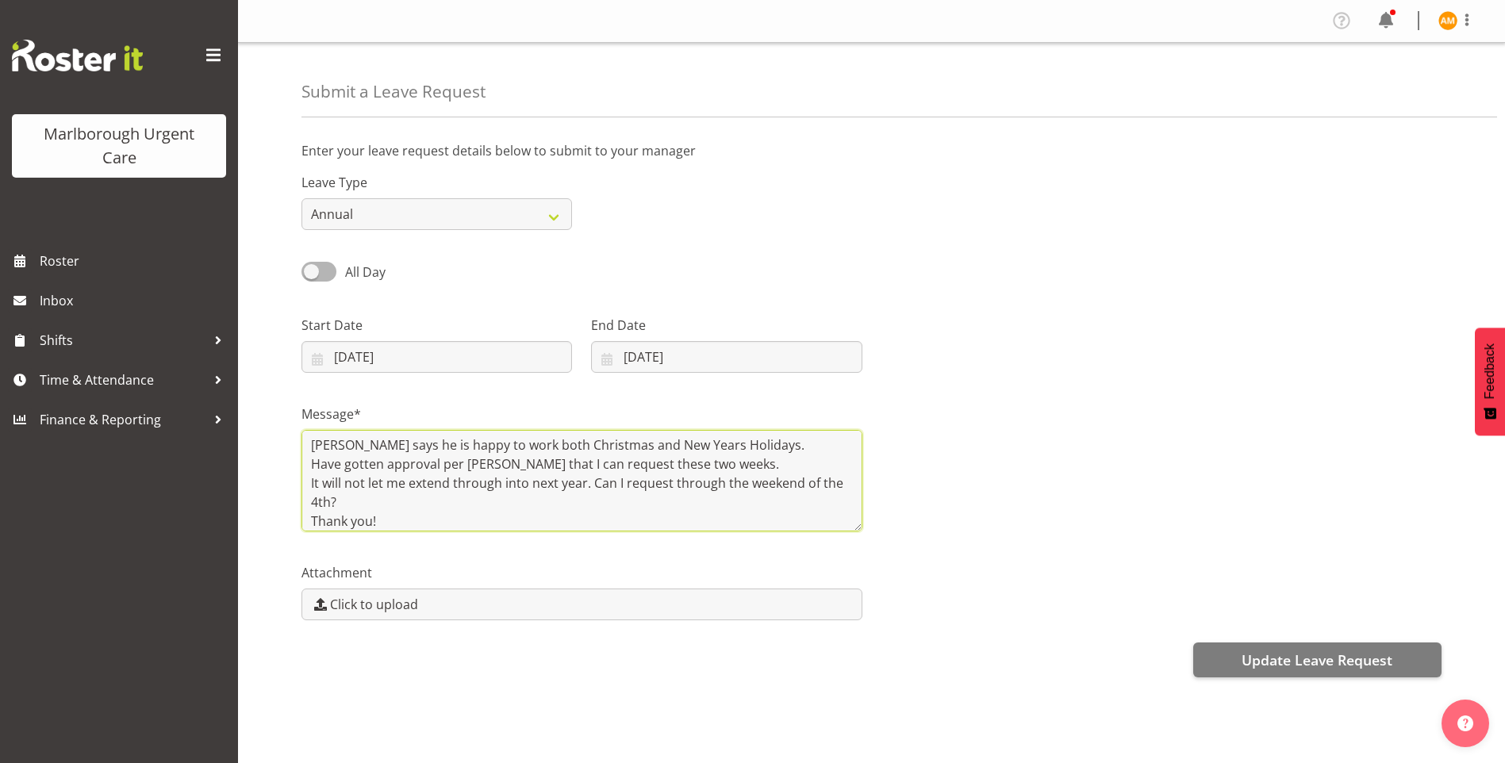
drag, startPoint x: 310, startPoint y: 480, endPoint x: 368, endPoint y: 499, distance: 61.0
click at [368, 499] on textarea "LJ says he is happy to work both Christmas and New Years Holidays. Have gotten …" at bounding box center [582, 481] width 561 height 102
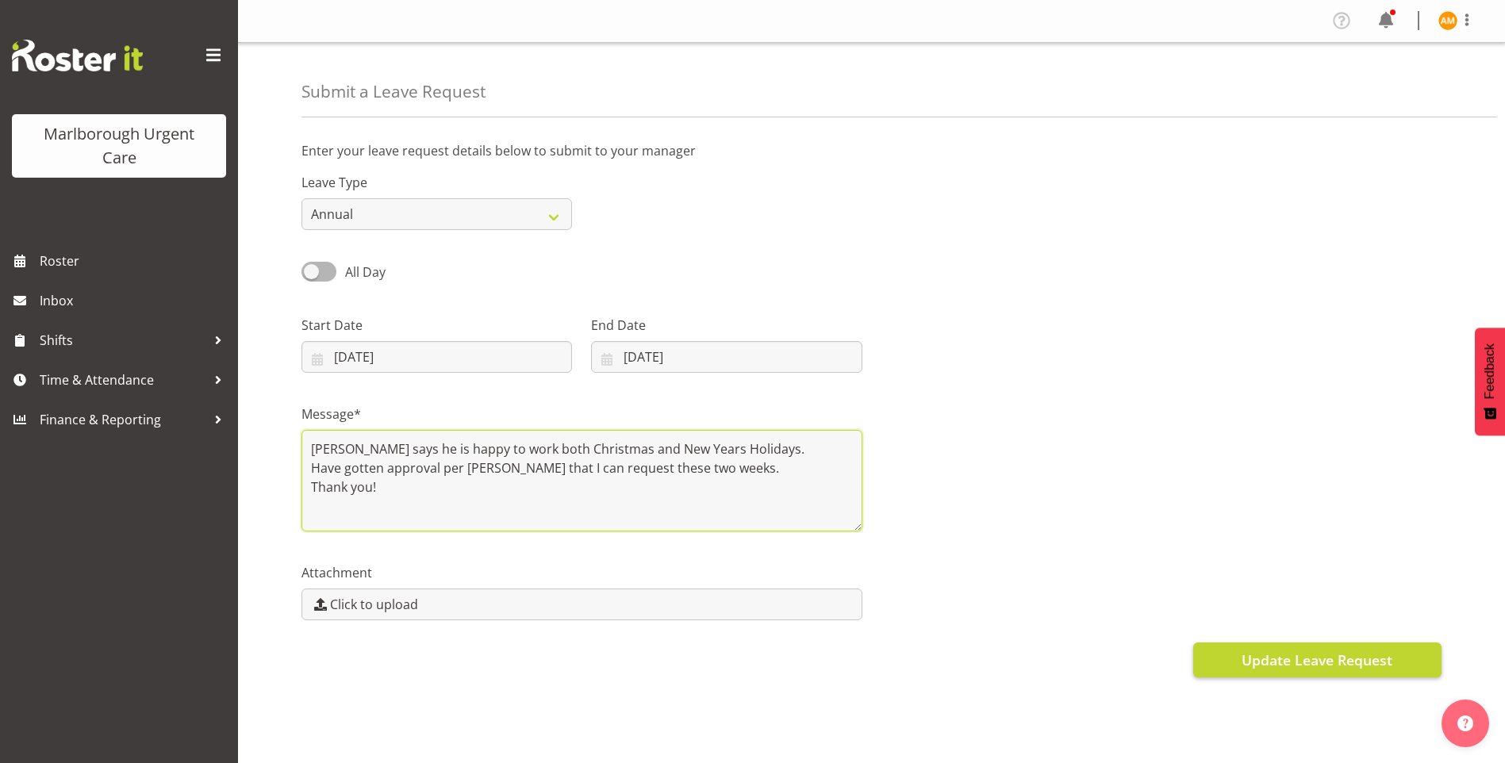
type textarea "LJ says he is happy to work both Christmas and New Years Holidays. Have gotten …"
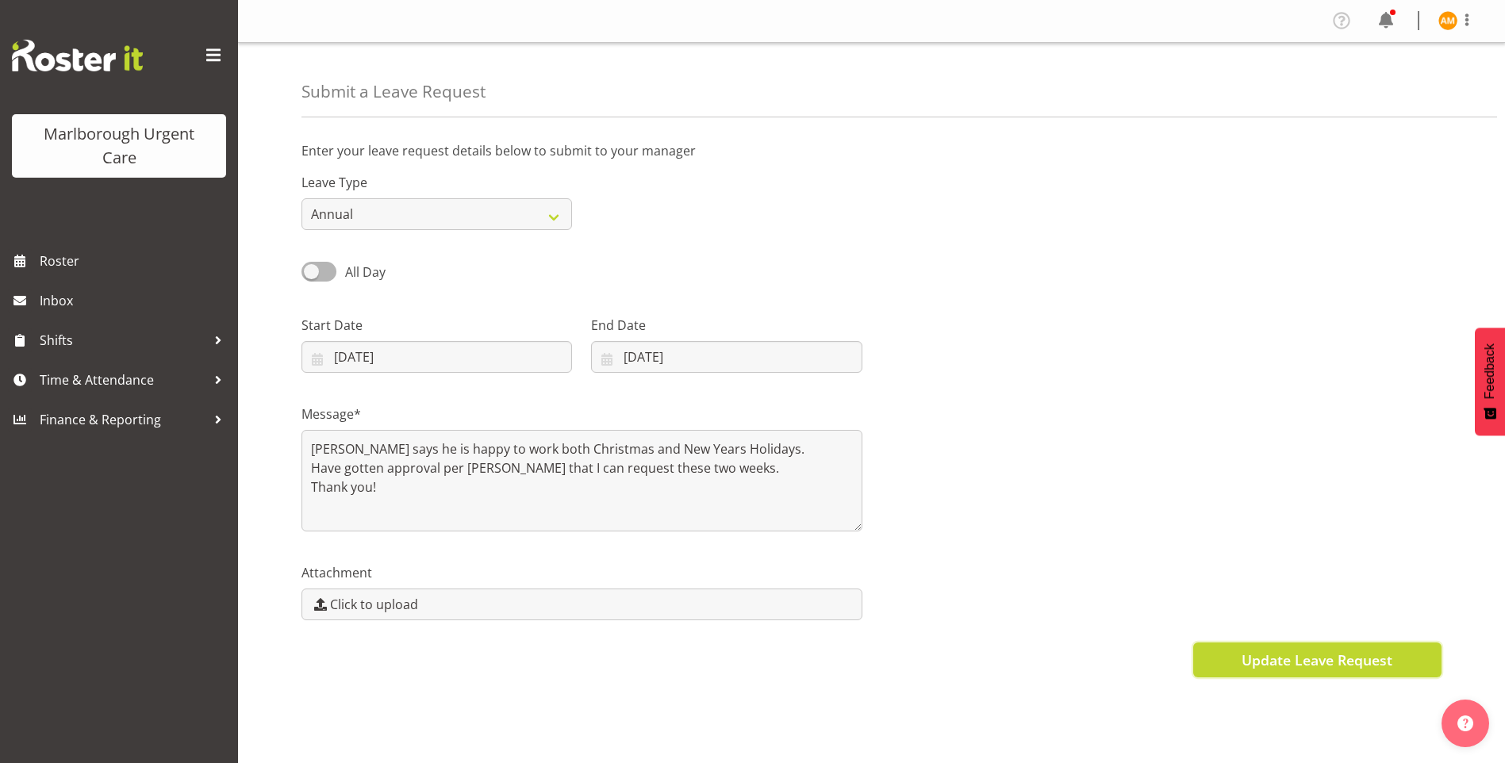
click at [1312, 663] on span "Update Leave Request" at bounding box center [1317, 660] width 151 height 21
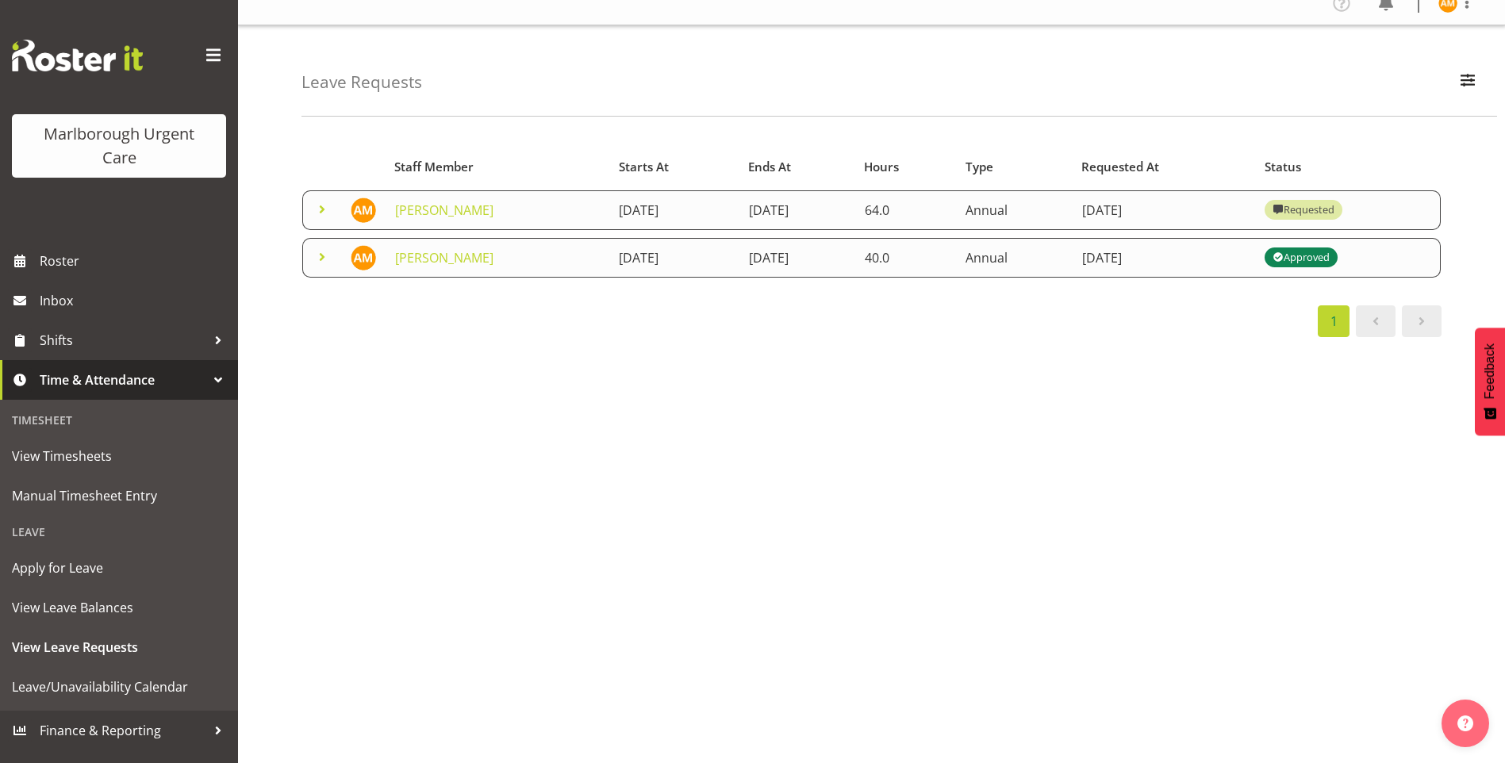
scroll to position [29, 0]
click at [144, 686] on span "Leave/Unavailability Calendar" at bounding box center [119, 687] width 214 height 24
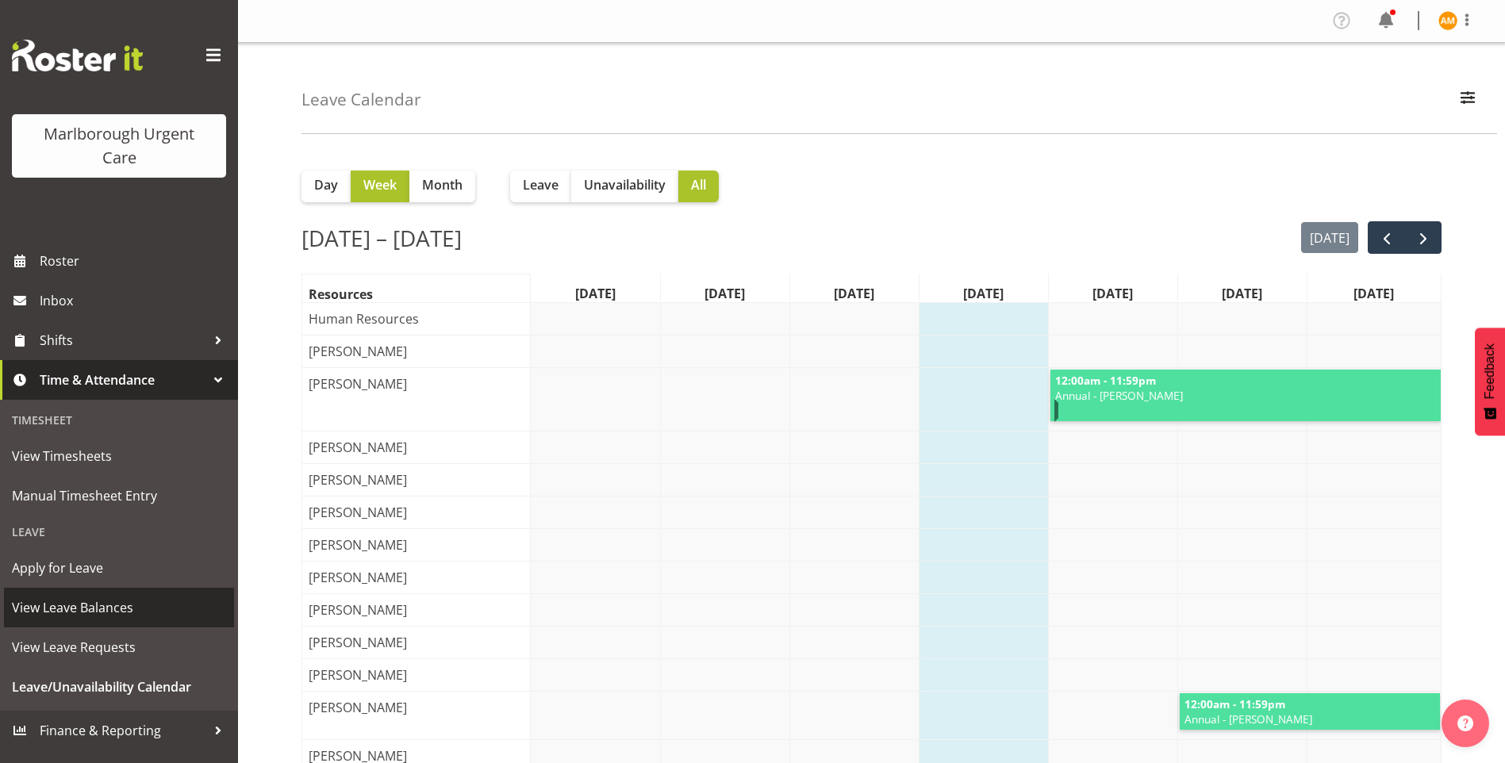
click at [121, 615] on span "View Leave Balances" at bounding box center [119, 608] width 214 height 24
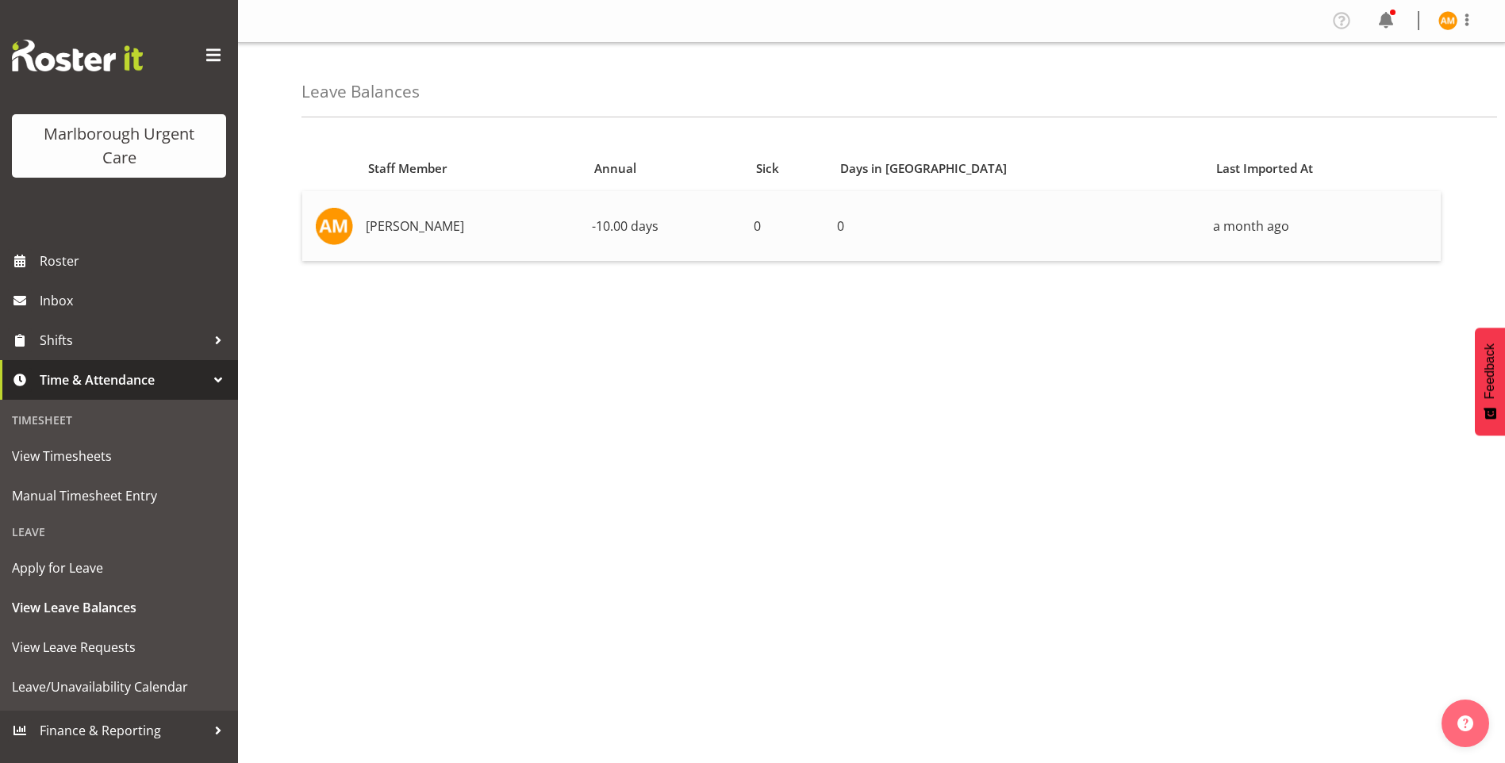
click at [659, 229] on span "-10.00 days" at bounding box center [625, 225] width 67 height 17
click at [397, 231] on td "[PERSON_NAME]" at bounding box center [472, 226] width 226 height 70
